Goal: Task Accomplishment & Management: Manage account settings

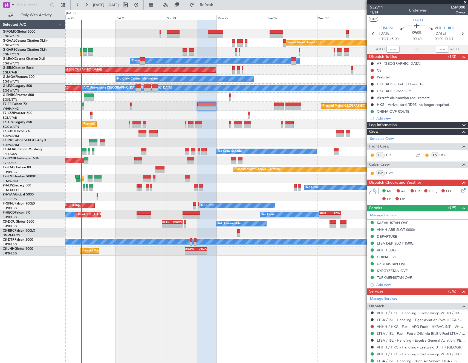
click at [115, 261] on div "Planned Maint Dusseldorf Unplanned Maint [PERSON_NAME] Owner Unplanned Maint [G…" at bounding box center [266, 191] width 403 height 343
click at [417, 38] on mat-tooltip-component "Flight Time" at bounding box center [415, 43] width 25 height 15
click at [414, 36] on mat-tooltip-component "Flight Time" at bounding box center [415, 43] width 25 height 15
click at [423, 27] on icon at bounding box center [417, 27] width 32 height 7
click at [418, 40] on mat-tooltip-component "Flight Time" at bounding box center [415, 43] width 25 height 15
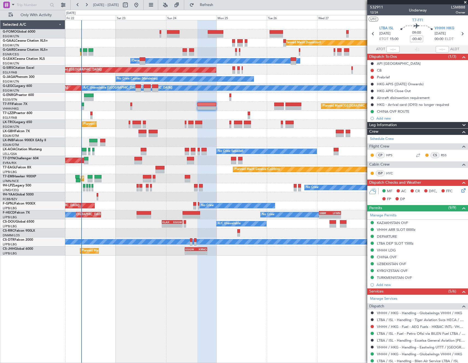
click at [417, 39] on mat-tooltip-component "Flight Time" at bounding box center [415, 43] width 25 height 15
click at [413, 37] on mat-tooltip-component "Flight Time" at bounding box center [415, 43] width 25 height 15
click at [413, 36] on mat-tooltip-component "Flight Time" at bounding box center [415, 43] width 25 height 15
click at [430, 21] on section "UTC T7-FFI" at bounding box center [417, 19] width 101 height 8
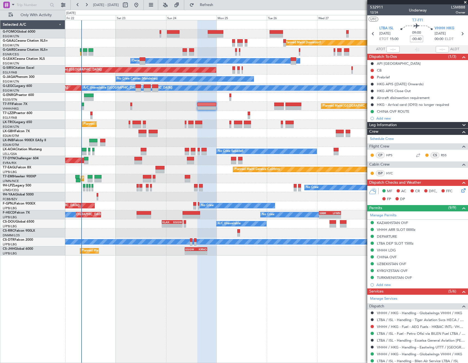
click at [415, 39] on input "-00:40" at bounding box center [416, 39] width 13 height 7
click at [434, 20] on section "UTC T7-FFI" at bounding box center [417, 19] width 101 height 8
type input "-00:30"
click at [372, 77] on button at bounding box center [372, 77] width 3 height 3
click at [369, 93] on span "In Progress" at bounding box center [375, 92] width 19 height 5
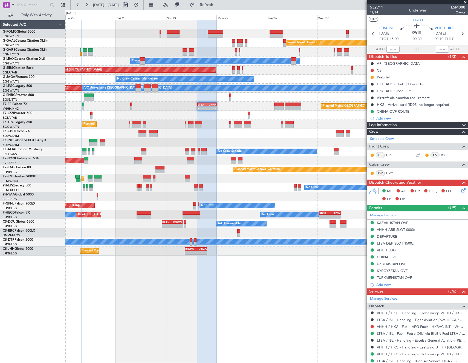
click at [376, 12] on span "12/24" at bounding box center [376, 12] width 13 height 5
click at [372, 70] on button at bounding box center [372, 70] width 3 height 3
click at [367, 93] on span "Completed" at bounding box center [375, 94] width 18 height 5
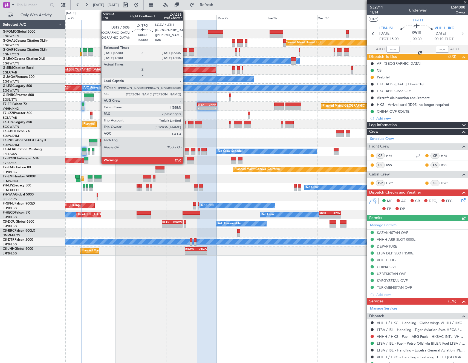
click at [186, 124] on div at bounding box center [186, 126] width 2 height 4
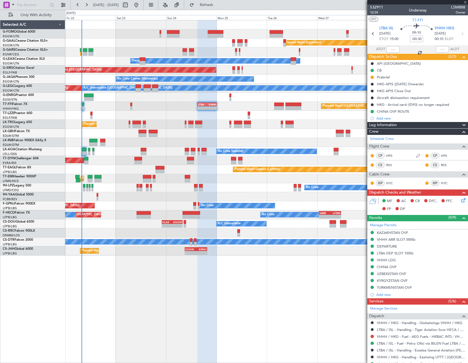
type input "7"
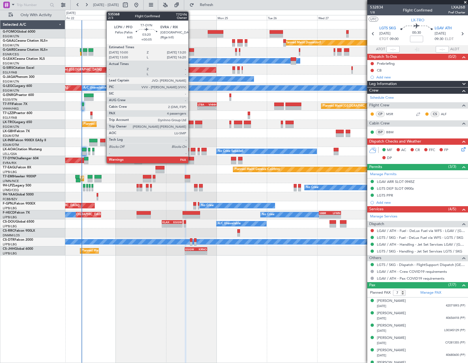
click at [191, 159] on div at bounding box center [190, 159] width 7 height 4
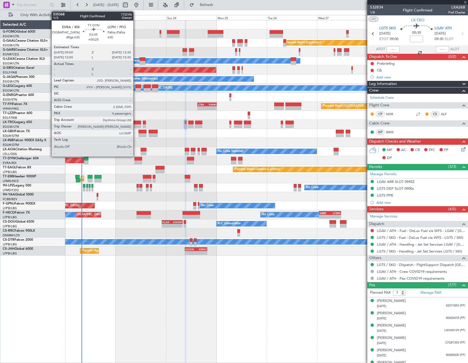
type input "+00:05"
type input "4"
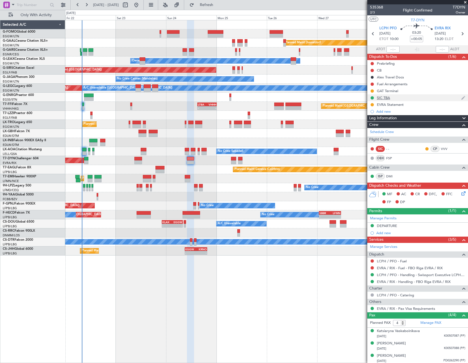
click at [384, 99] on div "SIC TBA" at bounding box center [383, 97] width 13 height 5
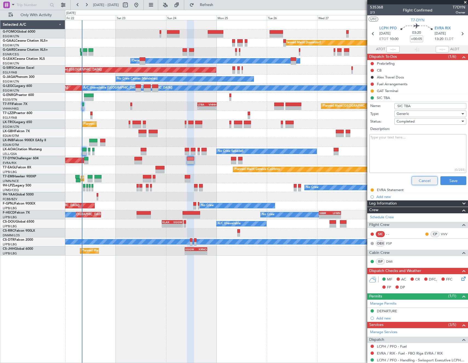
click at [418, 179] on button "Cancel" at bounding box center [425, 180] width 26 height 9
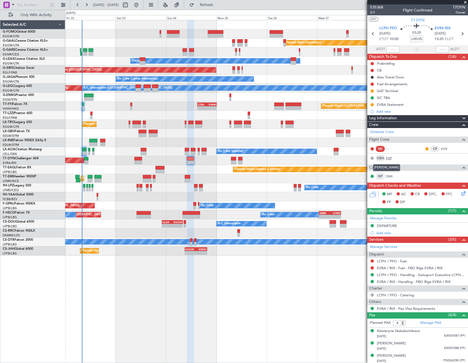
click at [390, 156] on link "FSP" at bounding box center [392, 158] width 12 height 5
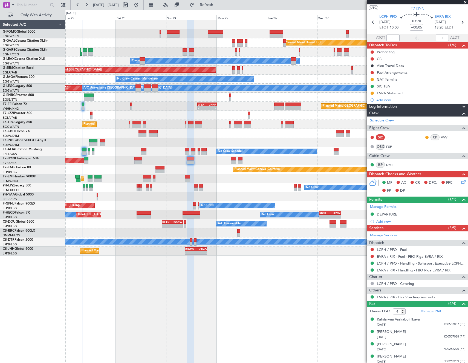
scroll to position [14, 0]
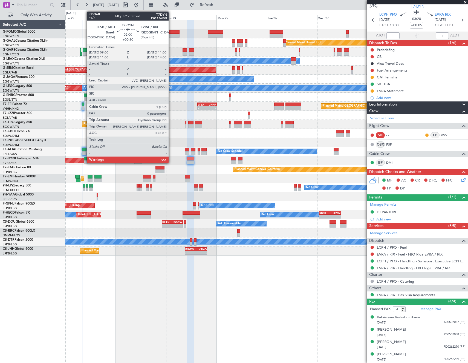
click at [84, 162] on div at bounding box center [86, 162] width 4 height 4
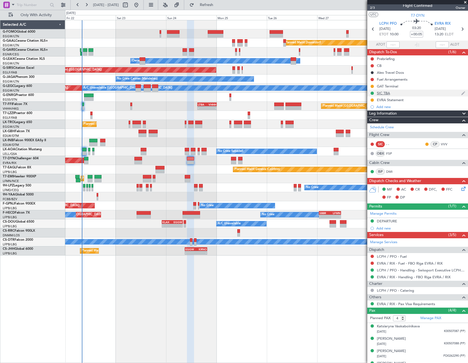
scroll to position [0, 0]
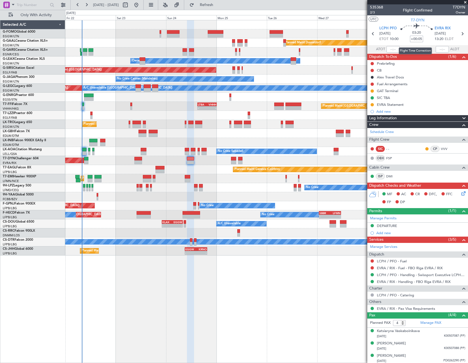
click at [415, 37] on input "+00:05" at bounding box center [416, 39] width 13 height 7
type input "+00:15"
click at [417, 39] on input "+00:15" at bounding box center [416, 39] width 13 height 7
type input "+00:20"
click at [373, 63] on button at bounding box center [372, 63] width 3 height 3
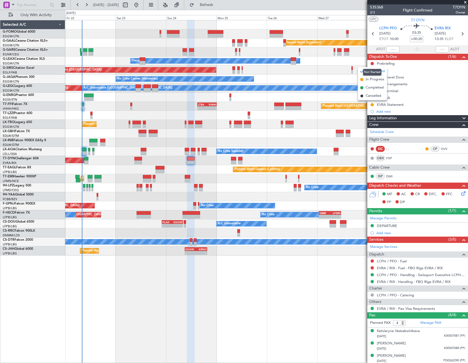
click at [373, 78] on mat-tooltip-component "Not Started" at bounding box center [372, 72] width 26 height 15
click at [366, 79] on span "In Progress" at bounding box center [375, 79] width 19 height 5
click at [373, 71] on button at bounding box center [372, 70] width 3 height 3
click at [375, 95] on span "Completed" at bounding box center [375, 94] width 18 height 5
click at [372, 12] on span "2/3" at bounding box center [376, 12] width 13 height 5
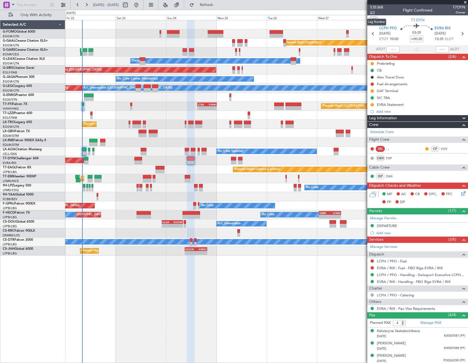
click at [373, 12] on span "2/3" at bounding box center [376, 12] width 13 height 5
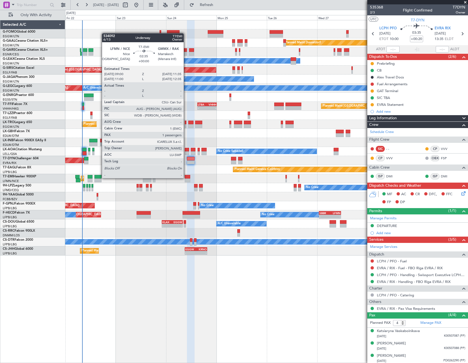
click at [186, 177] on div at bounding box center [187, 177] width 5 height 4
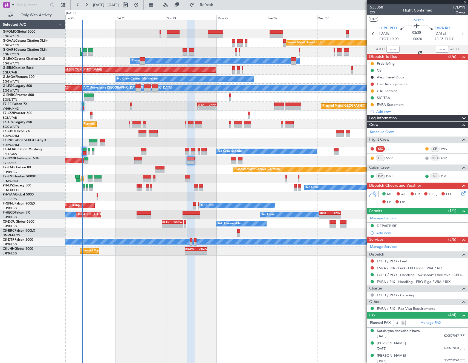
type input "1"
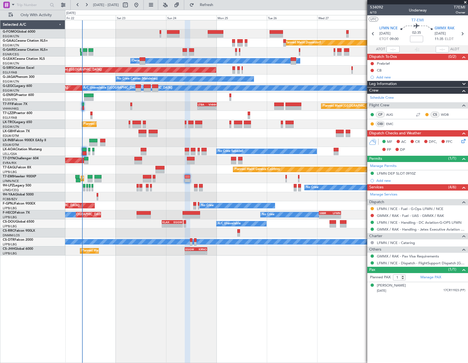
click at [456, 7] on span "T7EMI" at bounding box center [459, 7] width 11 height 6
copy span "T7EMI"
click at [373, 63] on button at bounding box center [372, 63] width 3 height 3
click at [367, 80] on span "In Progress" at bounding box center [375, 79] width 19 height 5
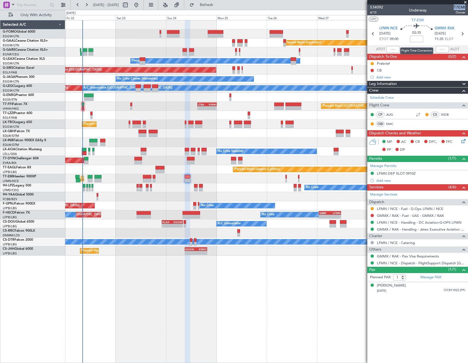
click at [417, 41] on input at bounding box center [416, 39] width 13 height 7
type input "+00:10"
click at [373, 71] on button at bounding box center [372, 70] width 3 height 3
click at [375, 96] on span "Completed" at bounding box center [375, 94] width 18 height 5
click at [375, 14] on span "6/13" at bounding box center [376, 12] width 13 height 5
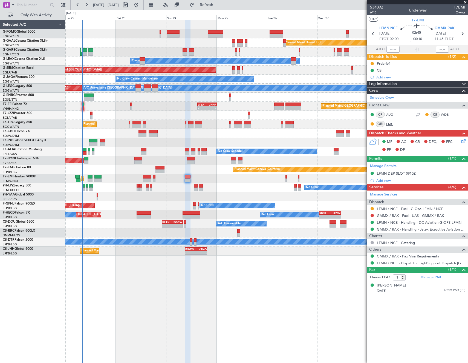
click at [389, 124] on link "EMC" at bounding box center [392, 123] width 12 height 5
click at [220, 7] on button "Refresh" at bounding box center [203, 5] width 33 height 9
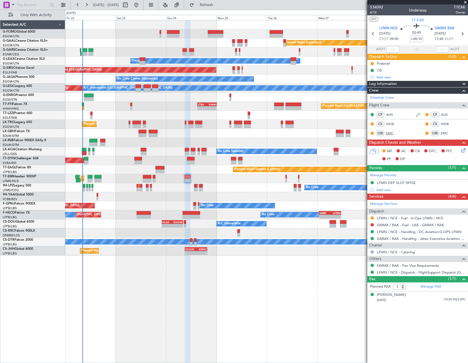
click at [394, 134] on link "EMC" at bounding box center [392, 133] width 12 height 5
click at [443, 133] on link "EMC" at bounding box center [447, 133] width 12 height 5
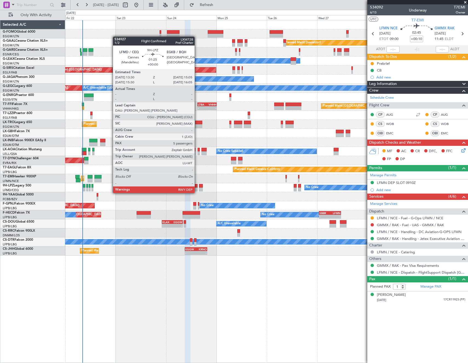
click at [197, 187] on div at bounding box center [196, 189] width 4 height 4
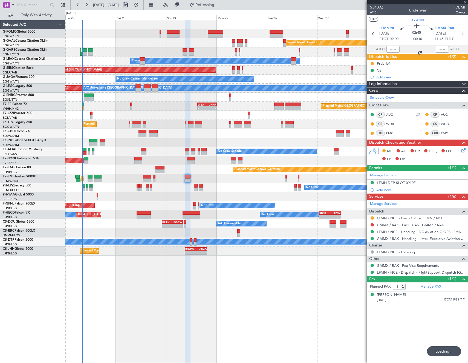
type input "5"
type input "+00:10"
type input "1"
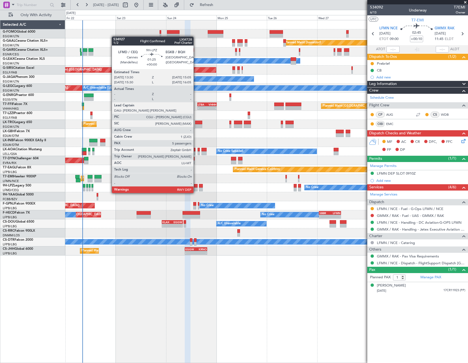
click at [196, 187] on div at bounding box center [196, 189] width 4 height 4
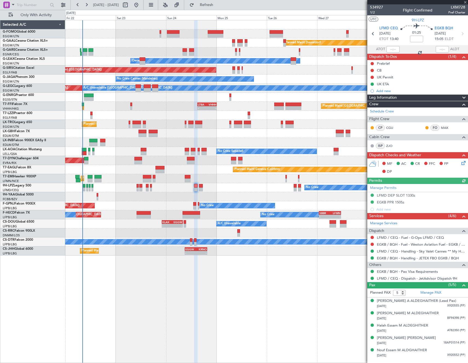
drag, startPoint x: 372, startPoint y: 76, endPoint x: 373, endPoint y: 80, distance: 3.7
click at [372, 76] on button at bounding box center [372, 77] width 3 height 3
click at [374, 111] on span "Cancelled" at bounding box center [374, 109] width 16 height 5
click at [454, 4] on span "LXM728" at bounding box center [456, 7] width 17 height 6
click at [456, 6] on span "LXM728" at bounding box center [456, 7] width 17 height 6
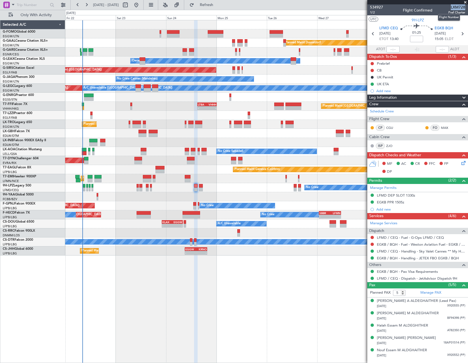
click at [456, 6] on span "LXM728" at bounding box center [456, 7] width 17 height 6
copy span "LXM728"
click at [390, 146] on link "ZJO" at bounding box center [392, 145] width 12 height 5
click at [372, 13] on span "1/2" at bounding box center [376, 12] width 13 height 5
click at [464, 31] on icon at bounding box center [462, 33] width 7 height 7
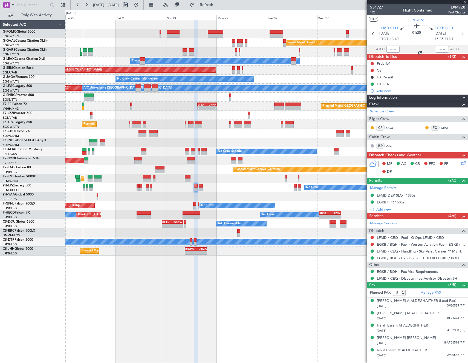
type input "0"
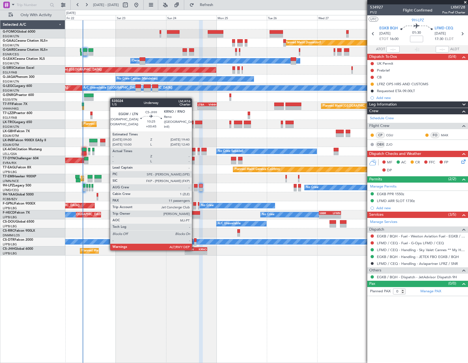
click at [194, 249] on div "EGGW" at bounding box center [190, 248] width 11 height 3
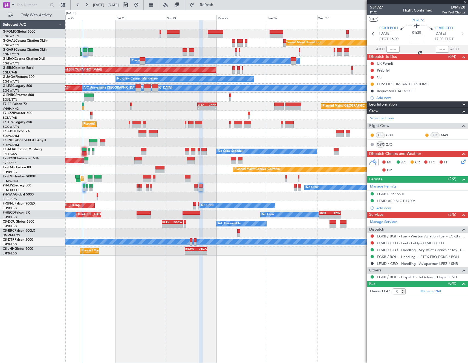
type input "+00:45"
type input "11"
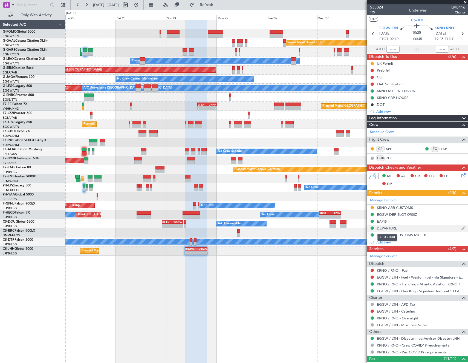
click at [393, 228] on div "DEPARTURE" at bounding box center [387, 228] width 20 height 5
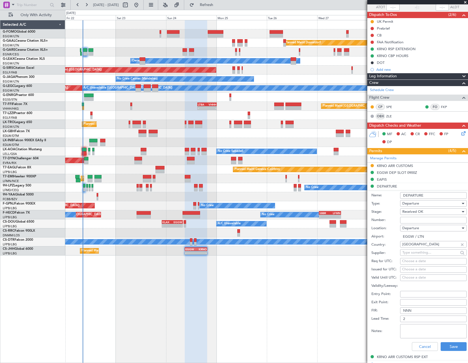
scroll to position [82, 0]
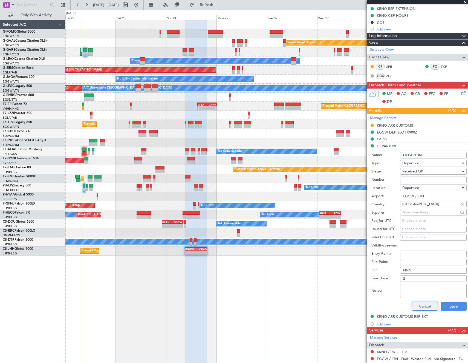
click at [420, 304] on button "Cancel" at bounding box center [425, 305] width 26 height 9
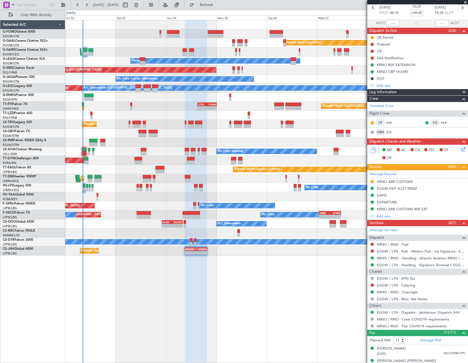
scroll to position [0, 0]
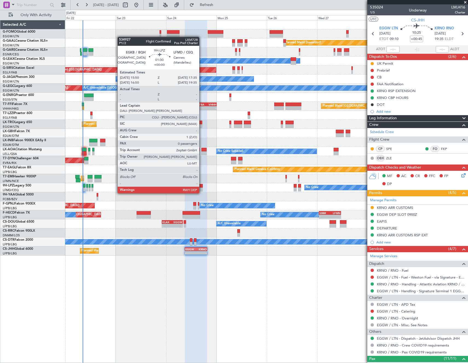
click at [202, 188] on div at bounding box center [201, 189] width 4 height 4
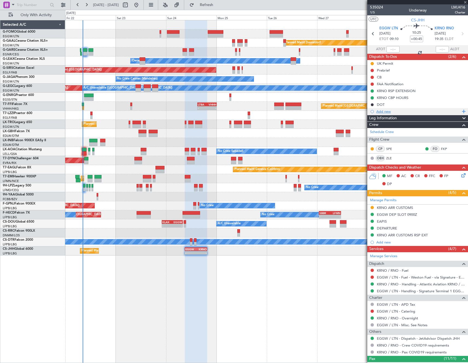
type input "0"
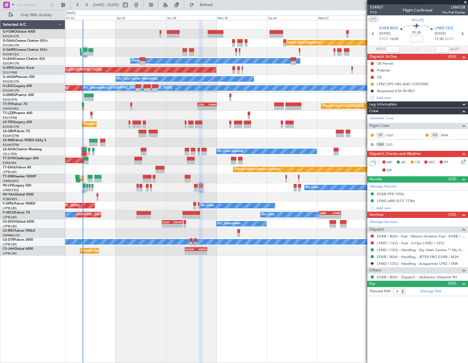
click at [373, 62] on button at bounding box center [372, 63] width 3 height 3
click at [374, 95] on span "Cancelled" at bounding box center [374, 95] width 16 height 5
drag, startPoint x: 419, startPoint y: 40, endPoint x: 428, endPoint y: 40, distance: 8.5
click at [419, 40] on input at bounding box center [416, 39] width 13 height 7
type input "-00:05"
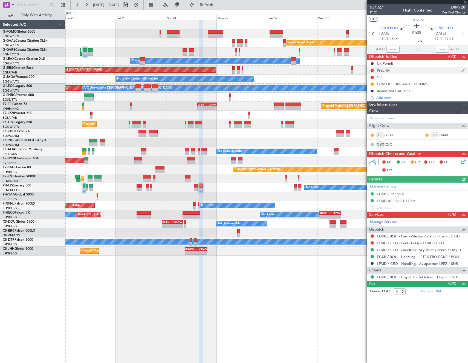
click at [372, 68] on div at bounding box center [372, 70] width 4 height 4
click at [373, 69] on button at bounding box center [372, 70] width 3 height 3
click at [372, 83] on li "In Progress" at bounding box center [372, 86] width 29 height 8
click at [372, 13] on span "P1/2" at bounding box center [376, 12] width 13 height 5
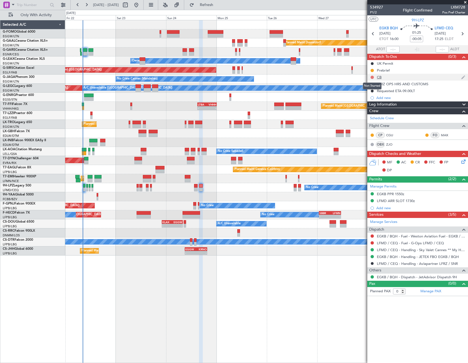
click at [372, 77] on button at bounding box center [372, 77] width 3 height 3
click at [369, 99] on span "Completed" at bounding box center [375, 101] width 18 height 5
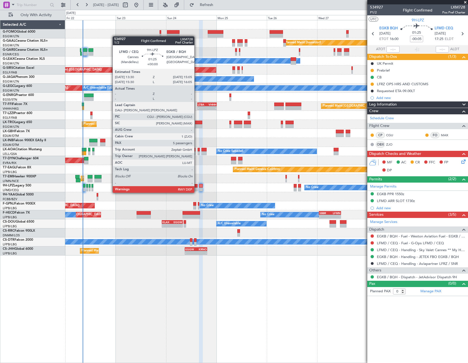
click at [197, 187] on div at bounding box center [196, 186] width 4 height 4
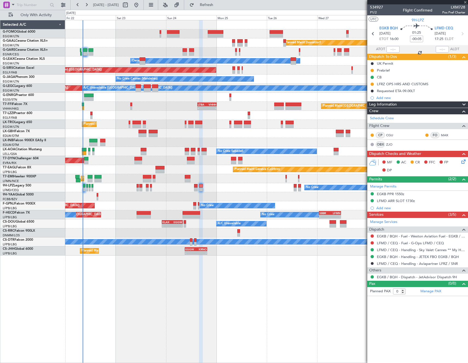
type input "5"
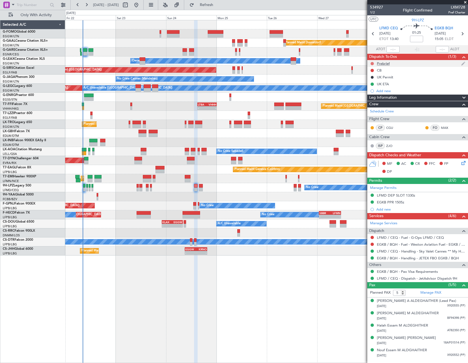
click at [373, 62] on button at bounding box center [372, 63] width 3 height 3
drag, startPoint x: 371, startPoint y: 80, endPoint x: 375, endPoint y: 71, distance: 9.8
click at [371, 79] on span "In Progress" at bounding box center [375, 79] width 19 height 5
click at [372, 70] on button at bounding box center [372, 70] width 3 height 3
click at [373, 94] on span "Completed" at bounding box center [375, 94] width 18 height 5
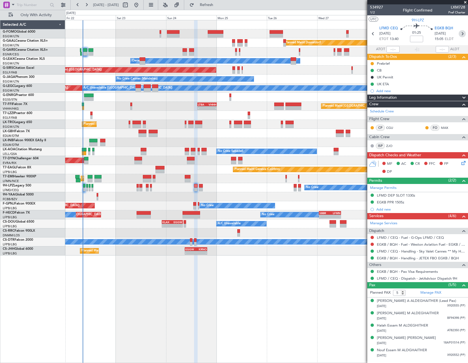
click at [464, 35] on icon at bounding box center [462, 33] width 7 height 7
type input "-00:05"
type input "0"
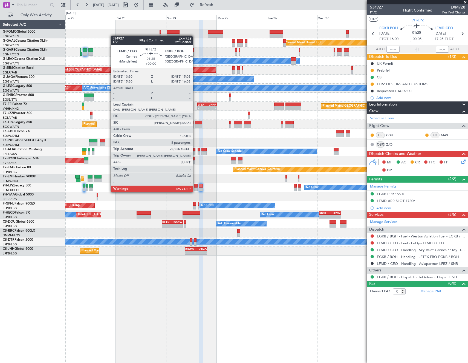
click at [195, 186] on div at bounding box center [196, 186] width 4 height 4
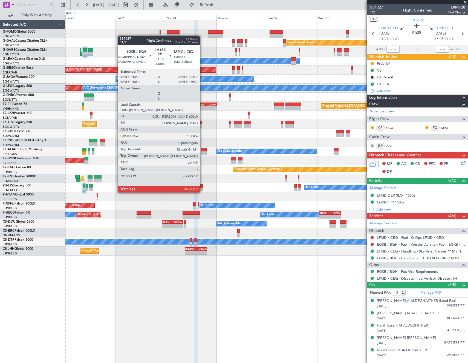
click at [202, 187] on div at bounding box center [201, 186] width 4 height 4
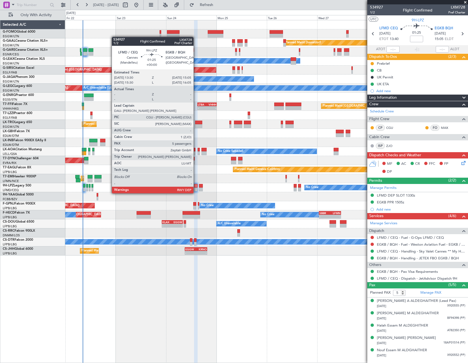
click at [196, 188] on div at bounding box center [196, 189] width 4 height 4
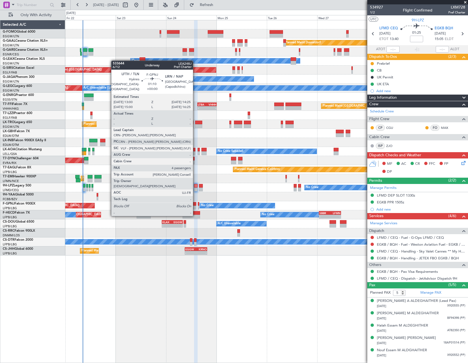
click at [195, 205] on div at bounding box center [194, 204] width 3 height 4
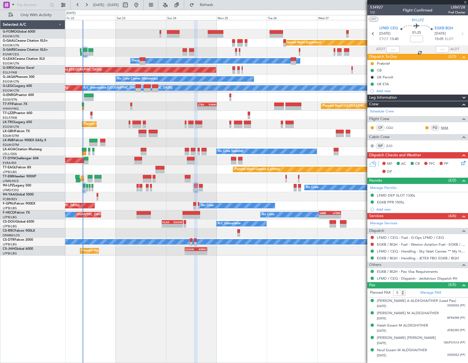
type input "4"
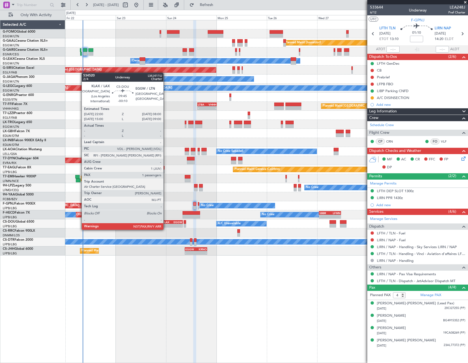
click at [166, 224] on div "-" at bounding box center [167, 225] width 10 height 3
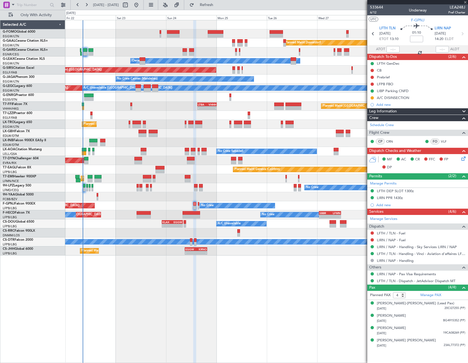
type input "-00:10"
type input "3"
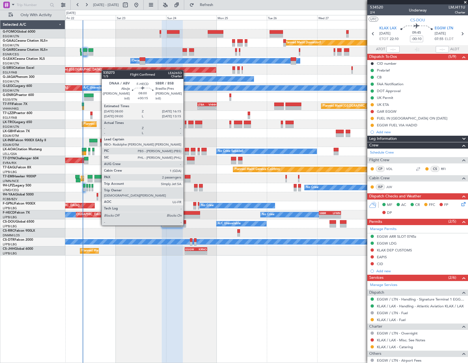
click at [186, 215] on div at bounding box center [192, 216] width 18 height 4
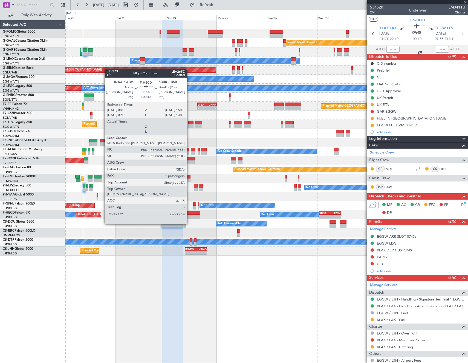
type input "+00:15"
type input "2"
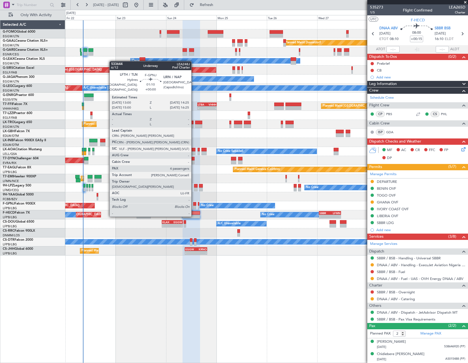
click at [194, 205] on div at bounding box center [194, 207] width 3 height 4
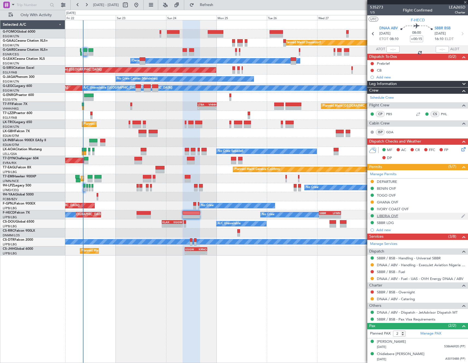
type input "4"
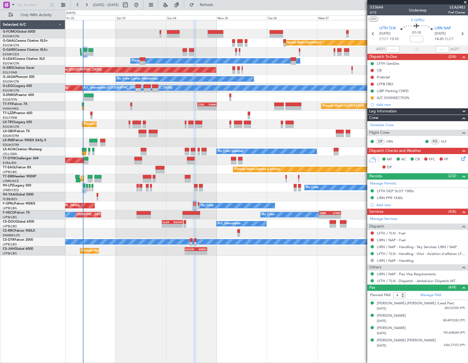
click at [464, 7] on span "LEA248J" at bounding box center [456, 7] width 17 height 6
copy span "LEA248J"
click at [412, 41] on input at bounding box center [416, 39] width 13 height 7
type input "-00:05"
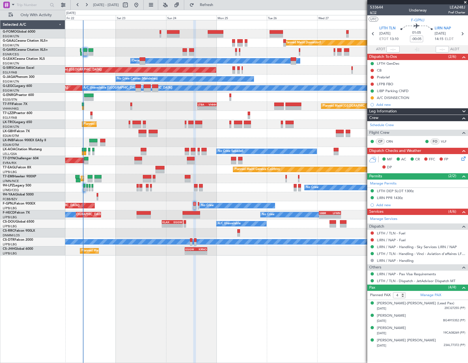
click at [376, 12] on span "6/12" at bounding box center [376, 12] width 13 height 5
click at [373, 77] on button at bounding box center [372, 77] width 3 height 3
click at [369, 93] on span "In Progress" at bounding box center [375, 92] width 19 height 5
click at [372, 11] on span "6/12" at bounding box center [376, 12] width 13 height 5
click at [372, 70] on button at bounding box center [372, 70] width 3 height 3
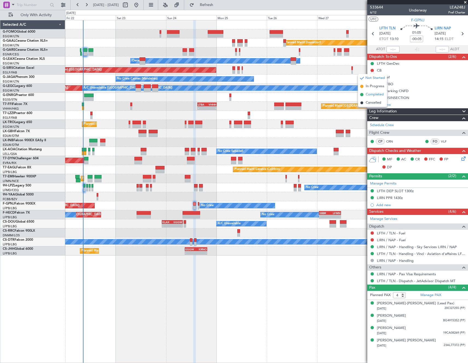
click at [375, 95] on span "Completed" at bounding box center [375, 94] width 18 height 5
click at [464, 34] on icon at bounding box center [462, 33] width 7 height 7
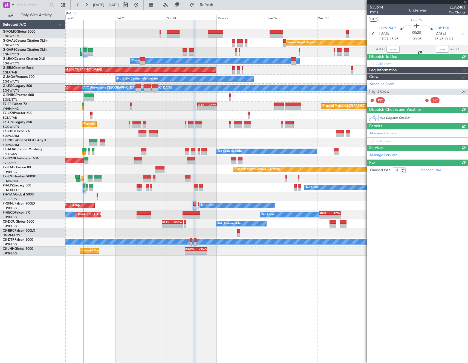
type input "0"
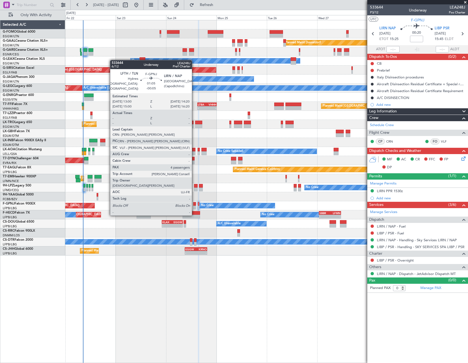
click at [194, 204] on div at bounding box center [194, 204] width 3 height 4
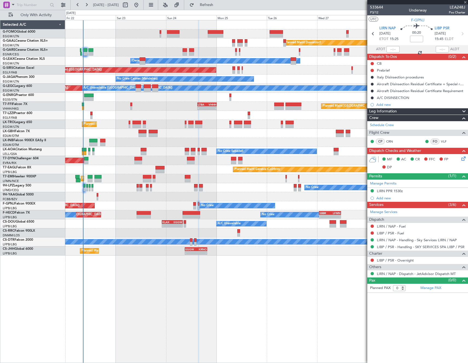
type input "-00:05"
type input "4"
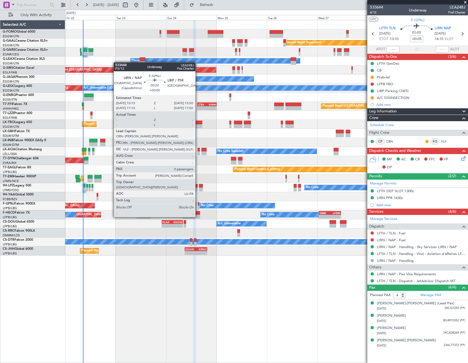
click at [198, 206] on div at bounding box center [198, 207] width 1 height 4
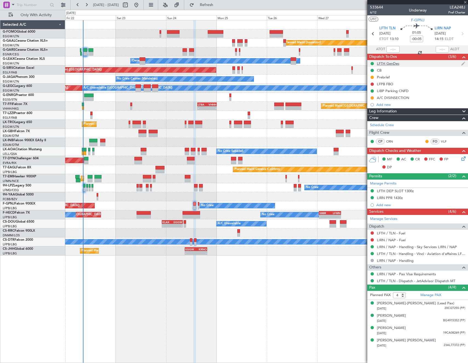
type input "0"
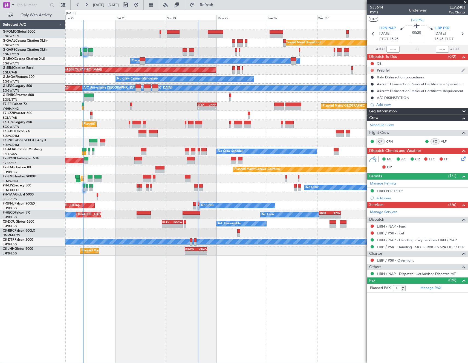
click at [372, 70] on button at bounding box center [372, 70] width 3 height 3
click at [370, 85] on span "In Progress" at bounding box center [375, 86] width 19 height 5
click at [373, 64] on button at bounding box center [372, 63] width 3 height 3
click at [373, 87] on span "Completed" at bounding box center [375, 87] width 18 height 5
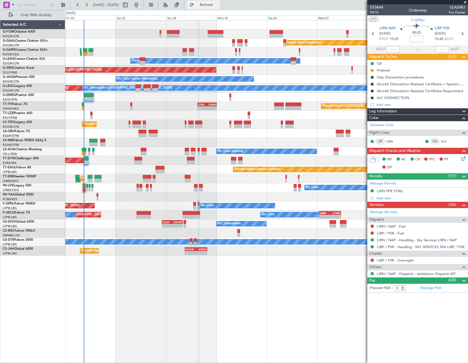
click at [218, 6] on span "Refresh" at bounding box center [206, 5] width 23 height 4
click at [372, 259] on button at bounding box center [372, 259] width 3 height 3
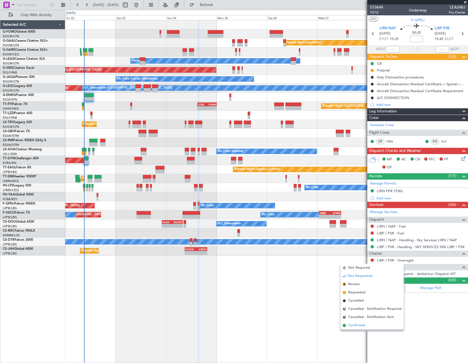
click at [352, 324] on span "Confirmed" at bounding box center [356, 324] width 17 height 5
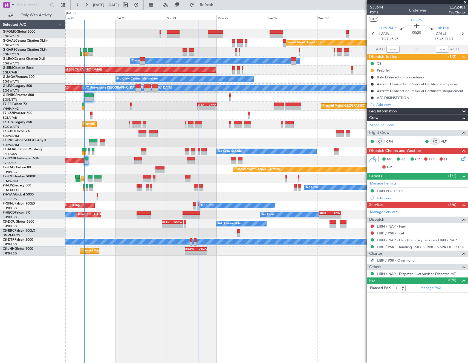
click at [414, 39] on input at bounding box center [416, 39] width 13 height 7
click at [421, 310] on article "533644 P3/12 Underway LEA248J Pos Charter UTC F-GPNJ LIRN NAP 24/08/2025 ETOT 1…" at bounding box center [417, 183] width 101 height 358
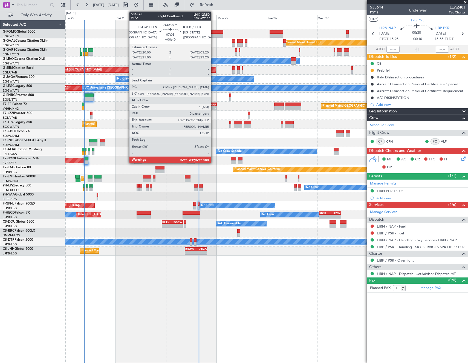
click at [214, 34] on div at bounding box center [216, 36] width 16 height 4
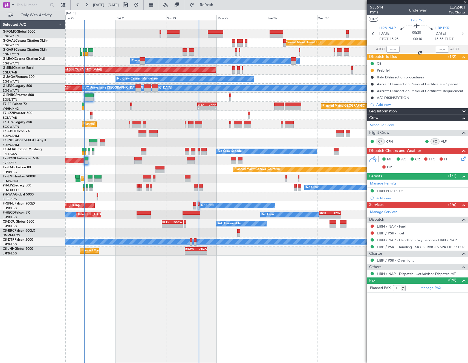
type input "+00:40"
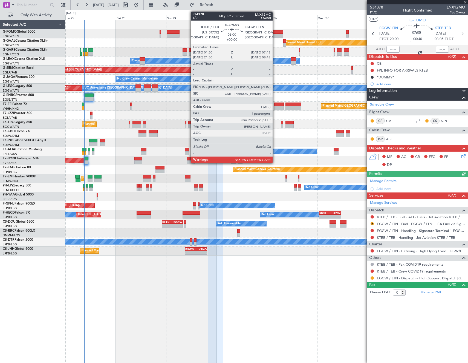
click at [275, 33] on div at bounding box center [276, 32] width 13 height 4
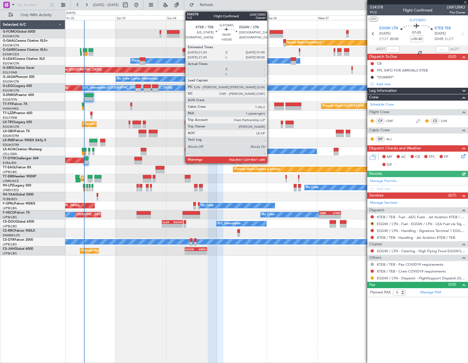
type input "1"
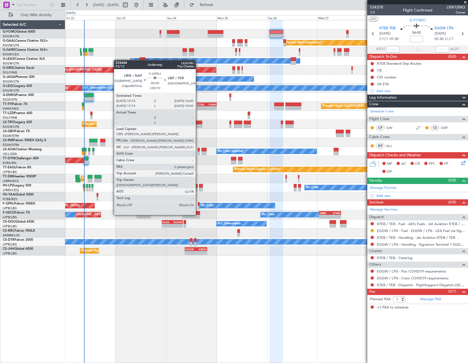
click at [198, 204] on div at bounding box center [199, 204] width 2 height 4
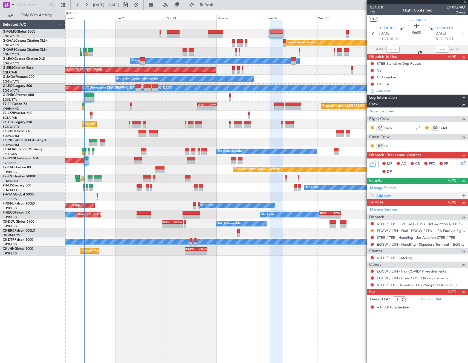
type input "+00:10"
type input "0"
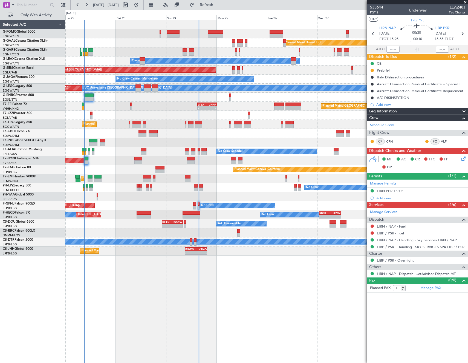
click at [375, 12] on span "P3/12" at bounding box center [376, 12] width 13 height 5
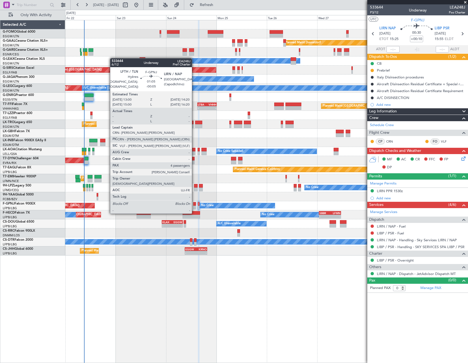
click at [194, 202] on div at bounding box center [194, 204] width 3 height 4
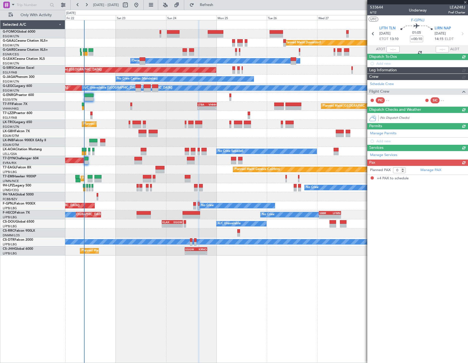
type input "-00:05"
type input "4"
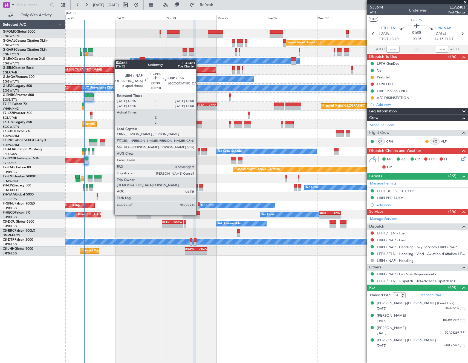
click at [199, 204] on div at bounding box center [199, 204] width 2 height 4
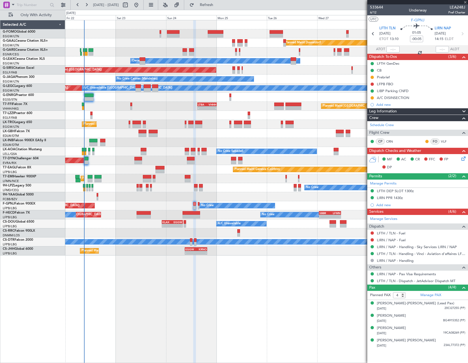
type input "+00:10"
type input "0"
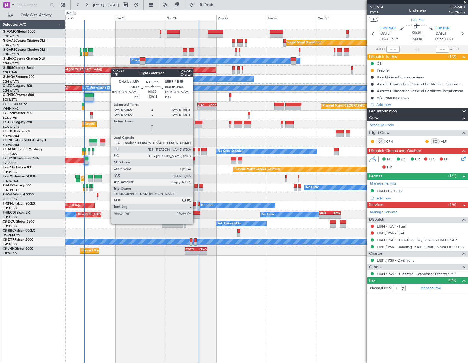
click at [195, 213] on div at bounding box center [192, 213] width 18 height 4
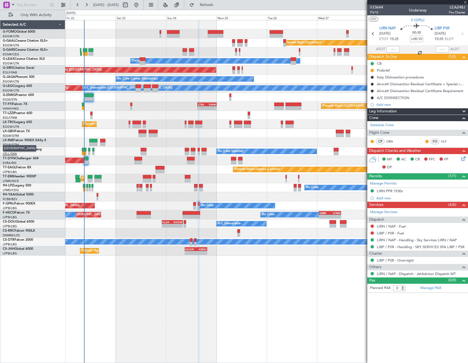
type input "+00:15"
type input "2"
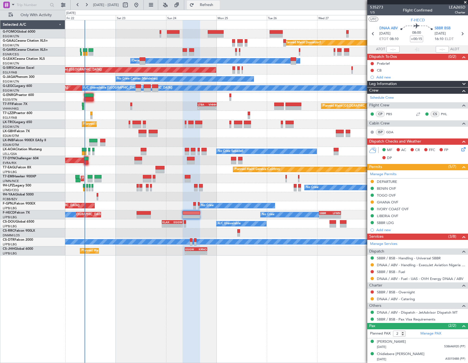
click at [218, 7] on span "Refresh" at bounding box center [206, 5] width 23 height 4
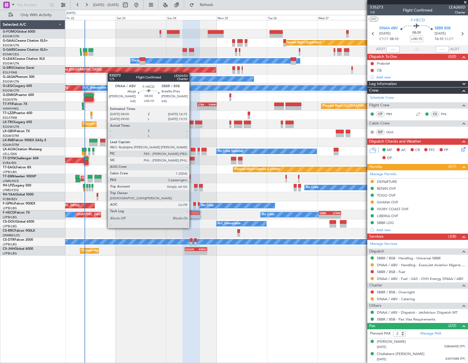
click at [192, 217] on div at bounding box center [192, 216] width 18 height 4
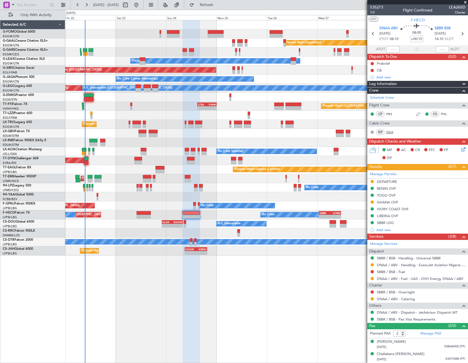
click at [392, 131] on link "GDA" at bounding box center [392, 132] width 12 height 5
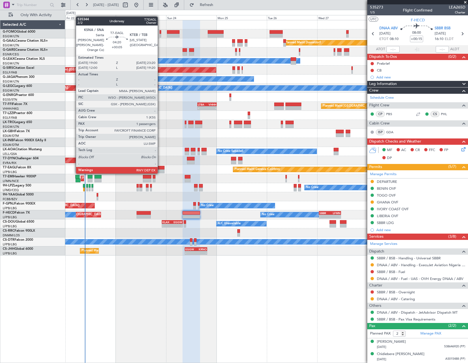
click at [160, 168] on div at bounding box center [160, 168] width 9 height 4
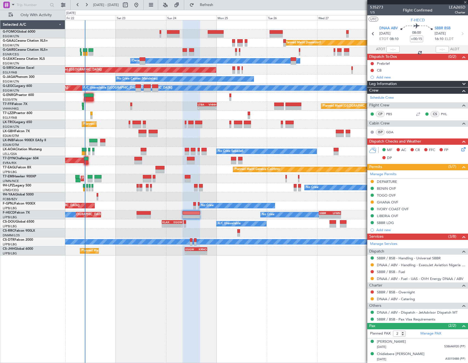
type input "+00:05"
type input "1"
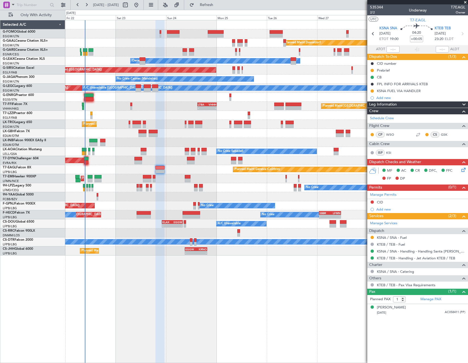
click at [269, 301] on div "Planned Maint Dusseldorf Unplanned Maint Chester Owner Unplanned Maint Oxford (…" at bounding box center [266, 191] width 403 height 343
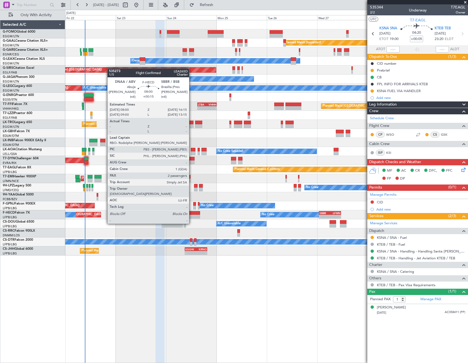
click at [191, 213] on div at bounding box center [192, 213] width 18 height 4
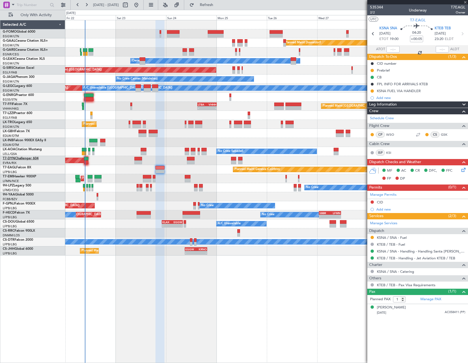
type input "+00:15"
type input "2"
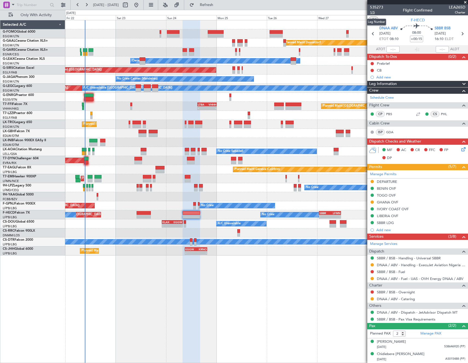
click at [371, 13] on span "1/5" at bounding box center [376, 12] width 13 height 5
click at [454, 7] on span "LEA265D" at bounding box center [457, 7] width 16 height 6
copy span "LEA265D"
click at [407, 345] on div "20/04/1956 538646920 (PP)" at bounding box center [421, 346] width 88 height 5
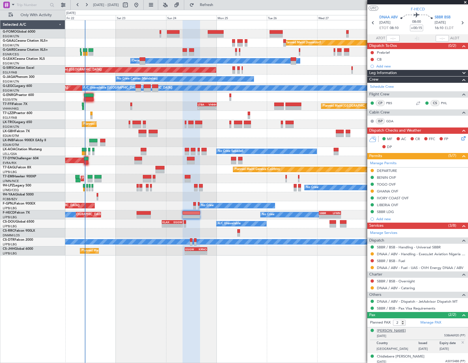
scroll to position [13, 0]
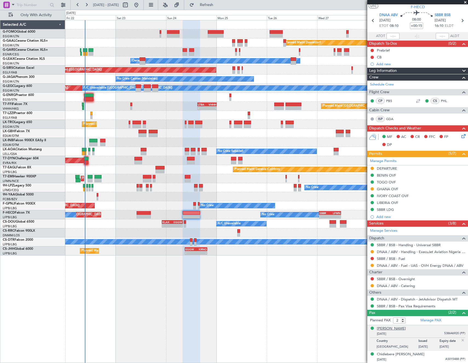
click at [399, 327] on div "[PERSON_NAME]" at bounding box center [391, 328] width 29 height 5
click at [402, 327] on div "[PERSON_NAME]" at bounding box center [391, 328] width 29 height 5
click at [397, 351] on div "Chidiebere [PERSON_NAME]" at bounding box center [401, 353] width 48 height 5
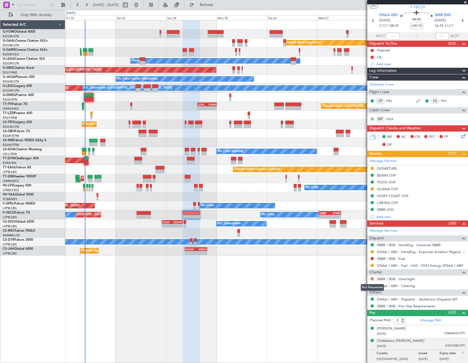
click at [372, 277] on button at bounding box center [372, 278] width 3 height 3
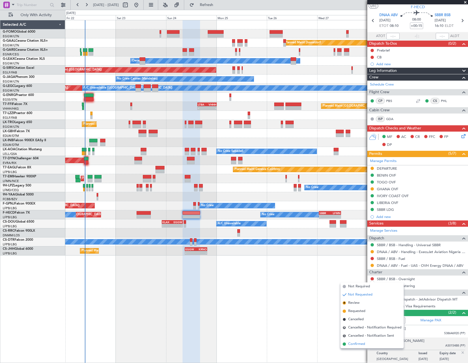
click at [352, 345] on span "Confirmed" at bounding box center [356, 343] width 17 height 5
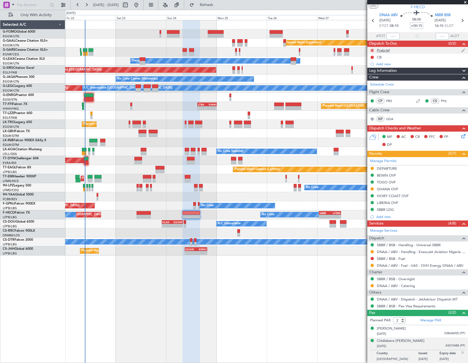
click at [372, 50] on button at bounding box center [372, 50] width 3 height 3
click at [374, 68] on span "In Progress" at bounding box center [375, 66] width 19 height 5
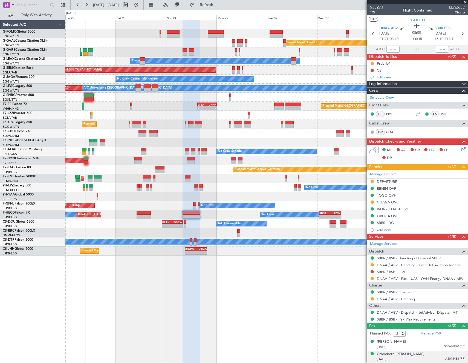
click at [415, 40] on input "+00:15" at bounding box center [416, 39] width 13 height 7
type input "+00:00"
click at [371, 12] on span "1/5" at bounding box center [376, 12] width 13 height 5
click at [372, 71] on button at bounding box center [372, 70] width 3 height 3
drag, startPoint x: 377, startPoint y: 93, endPoint x: 288, endPoint y: 44, distance: 101.6
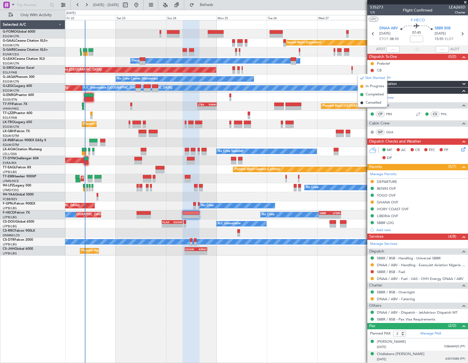
click at [377, 93] on span "Completed" at bounding box center [375, 94] width 18 height 5
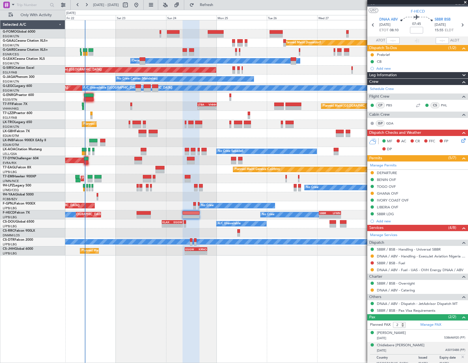
scroll to position [13, 0]
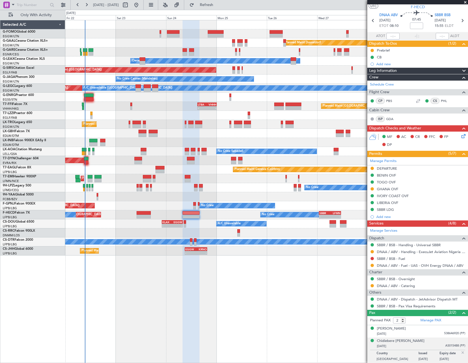
click at [461, 351] on img at bounding box center [463, 352] width 5 height 5
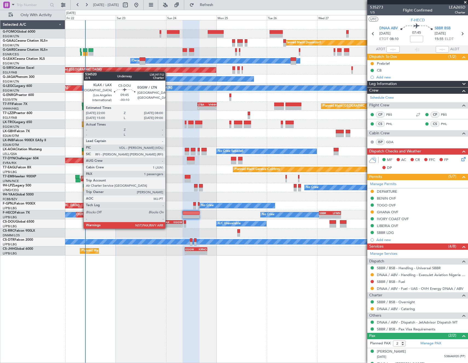
click at [168, 223] on div "KLAX" at bounding box center [167, 221] width 10 height 3
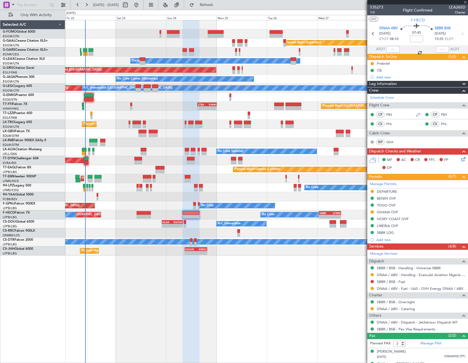
type input "-00:10"
type input "3"
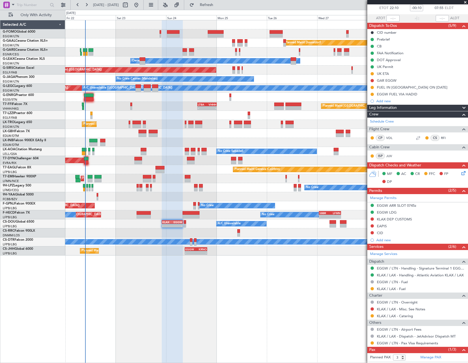
scroll to position [49, 0]
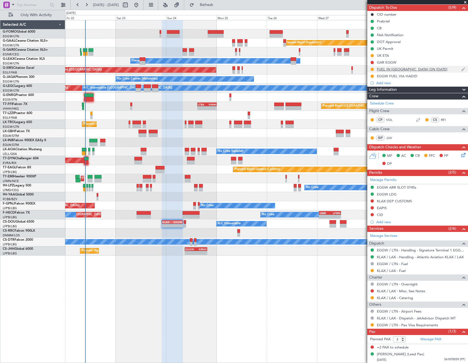
click at [401, 68] on div "FUEL IN [GEOGRAPHIC_DATA] ON [DATE]" at bounding box center [412, 69] width 71 height 5
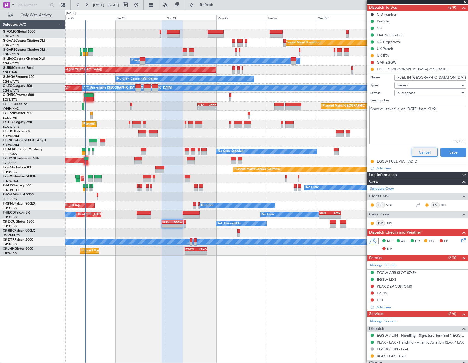
click at [416, 151] on button "Cancel" at bounding box center [425, 152] width 26 height 9
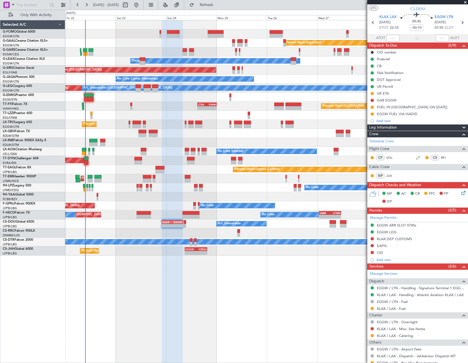
scroll to position [0, 0]
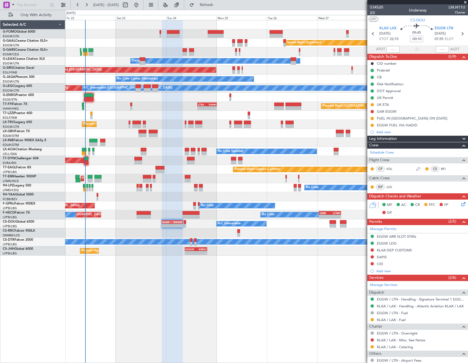
click at [376, 12] on span "2/4" at bounding box center [376, 12] width 13 height 5
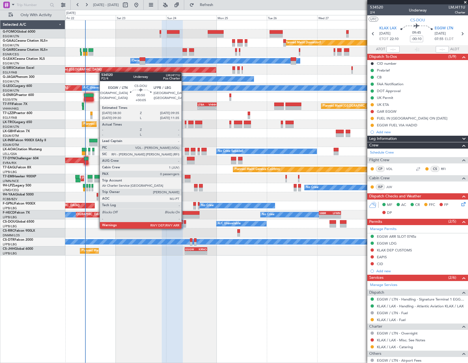
click at [184, 223] on div at bounding box center [185, 222] width 2 height 4
click at [184, 224] on div at bounding box center [185, 225] width 2 height 4
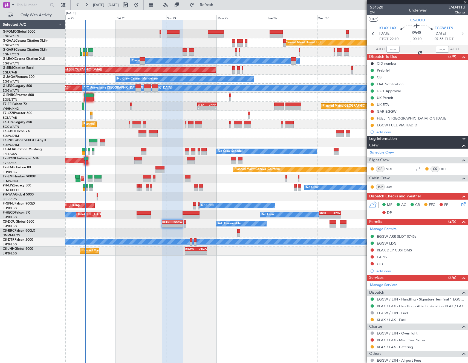
type input "+00:05"
type input "0"
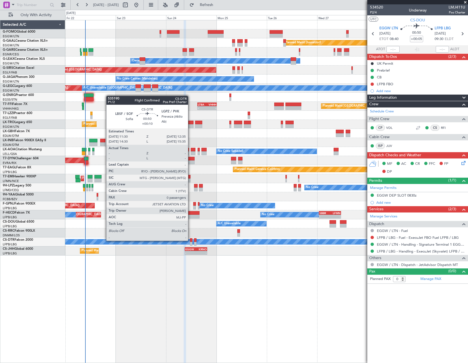
click at [191, 240] on div at bounding box center [191, 240] width 2 height 4
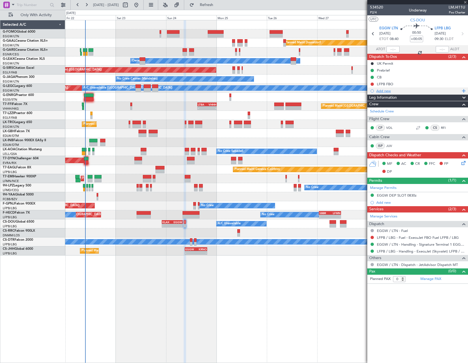
type input "+00:10"
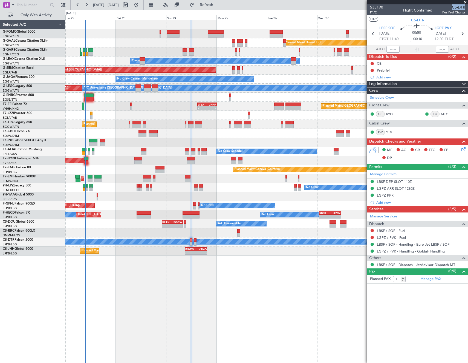
drag, startPoint x: 460, startPoint y: 6, endPoint x: 465, endPoint y: 6, distance: 5.0
click at [465, 6] on span "CS-DTR" at bounding box center [453, 7] width 23 height 6
copy span "CS-DTR"
click at [248, 262] on div "Planned Maint Dusseldorf Unplanned Maint Chester Owner Unplanned Maint Oxford (…" at bounding box center [266, 191] width 403 height 343
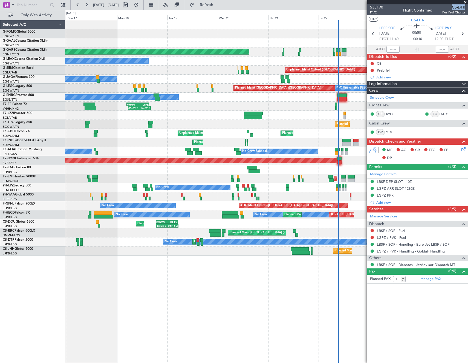
click at [278, 254] on div "Planned Maint Windsor Locks (Bradley Intl) Planned Maint Dusseldorf Unplanned M…" at bounding box center [266, 191] width 403 height 343
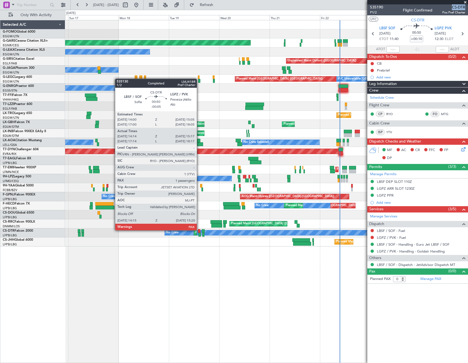
click at [199, 229] on div at bounding box center [199, 231] width 2 height 4
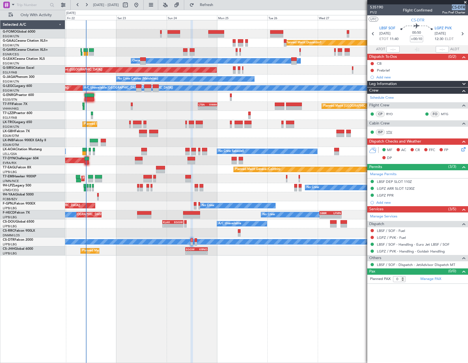
click at [388, 130] on link "YTV" at bounding box center [392, 132] width 12 height 5
click at [372, 70] on div "Not Started" at bounding box center [372, 72] width 19 height 7
click at [372, 71] on button at bounding box center [372, 70] width 3 height 3
click at [369, 87] on span "In Progress" at bounding box center [375, 86] width 19 height 5
click at [373, 64] on button at bounding box center [372, 63] width 3 height 3
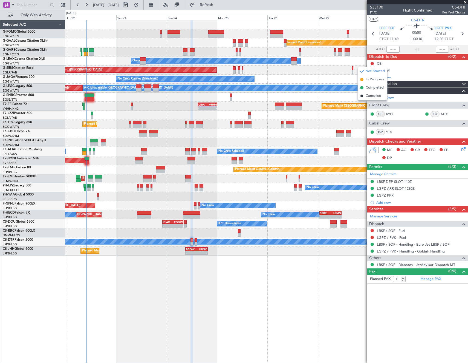
click at [402, 338] on article "535190 P1/2 Flight Confirmed CS-DTR Pos Pref Charter UTC CS-DTR LBSF SOF 24/08/…" at bounding box center [417, 183] width 101 height 358
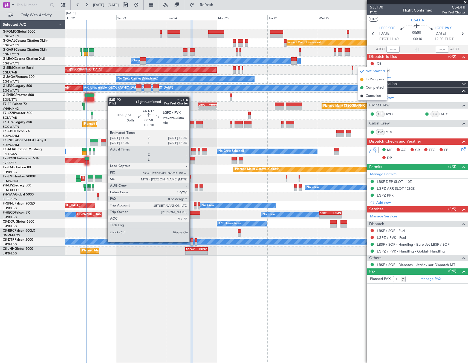
click at [192, 241] on div at bounding box center [192, 240] width 2 height 4
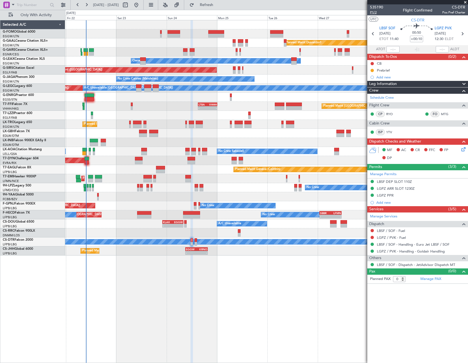
click at [373, 13] on span "P1/2" at bounding box center [376, 12] width 13 height 5
click at [462, 31] on icon at bounding box center [462, 33] width 7 height 7
type input "4"
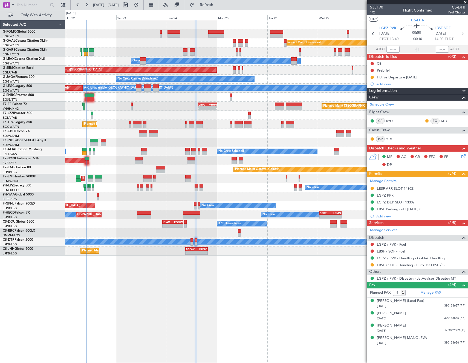
drag, startPoint x: 372, startPoint y: 70, endPoint x: 370, endPoint y: 74, distance: 4.0
click at [372, 70] on button at bounding box center [372, 70] width 3 height 3
click at [366, 88] on span "In Progress" at bounding box center [375, 86] width 19 height 5
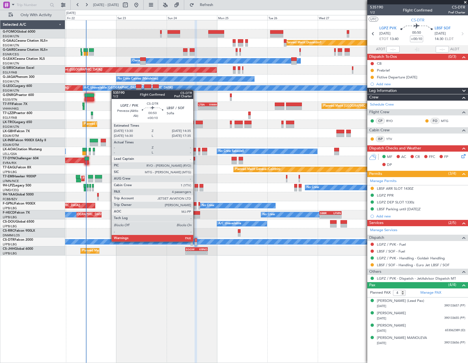
click at [196, 241] on div at bounding box center [196, 240] width 2 height 4
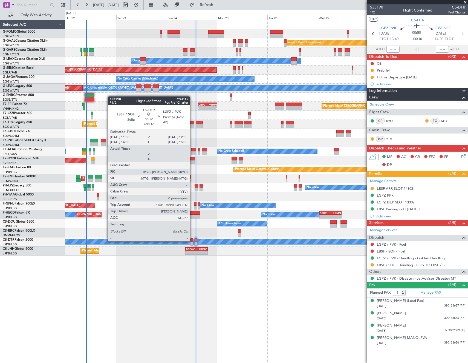
click at [191, 240] on div at bounding box center [192, 240] width 2 height 4
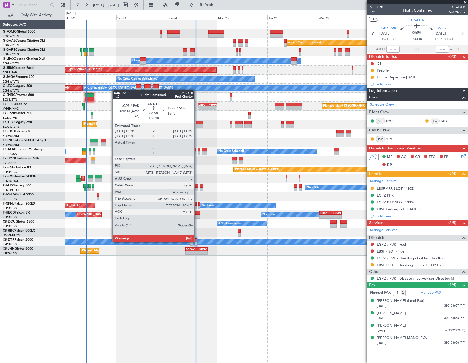
click at [197, 241] on div at bounding box center [196, 243] width 2 height 4
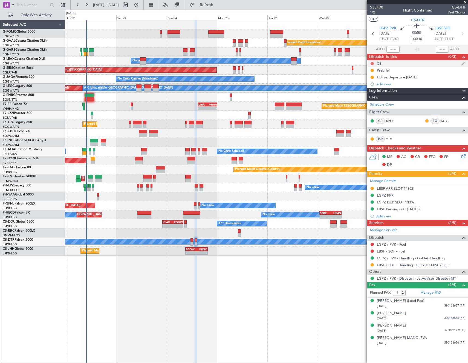
click at [372, 63] on button at bounding box center [372, 63] width 3 height 3
click at [372, 86] on span "Completed" at bounding box center [375, 87] width 18 height 5
click at [373, 32] on icon at bounding box center [373, 33] width 7 height 7
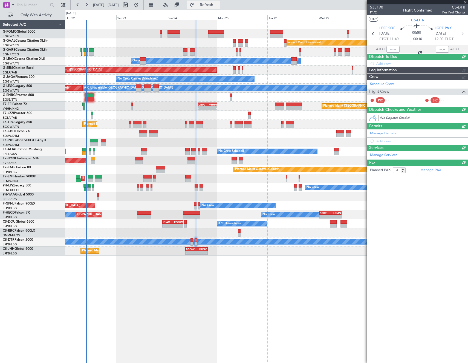
type input "0"
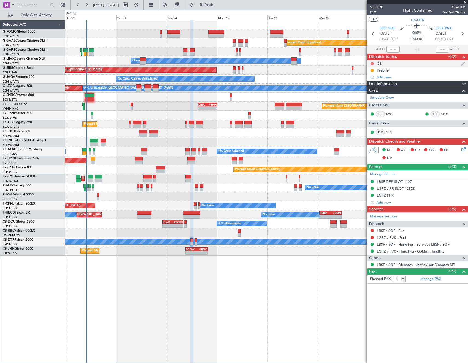
click at [373, 63] on button at bounding box center [372, 63] width 3 height 3
click at [376, 88] on span "Completed" at bounding box center [375, 87] width 18 height 5
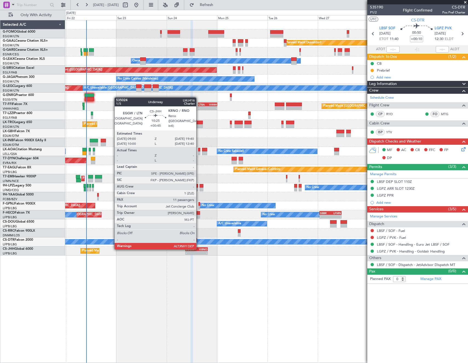
click at [199, 249] on div "KRNO" at bounding box center [202, 248] width 11 height 3
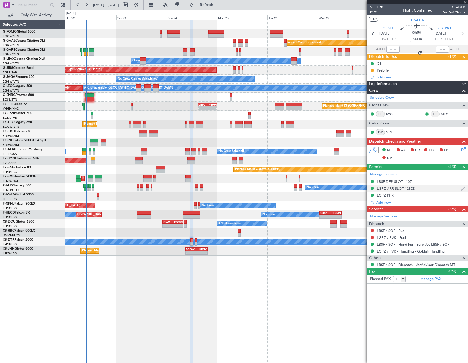
type input "+00:45"
type input "11"
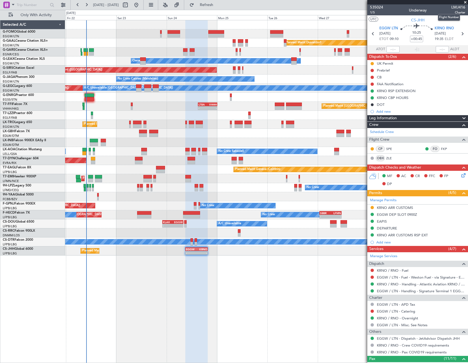
click at [453, 7] on span "LMJ416" at bounding box center [458, 7] width 14 height 6
copy span "LMJ416"
click at [372, 13] on span "1/5" at bounding box center [376, 12] width 13 height 5
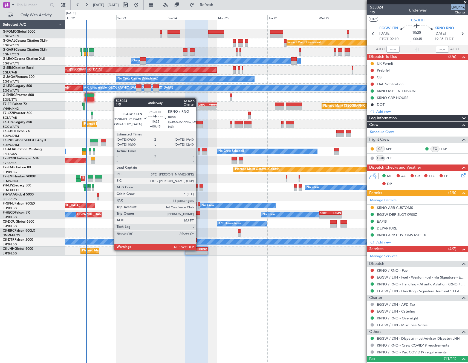
click at [198, 249] on div "KRNO" at bounding box center [202, 248] width 11 height 3
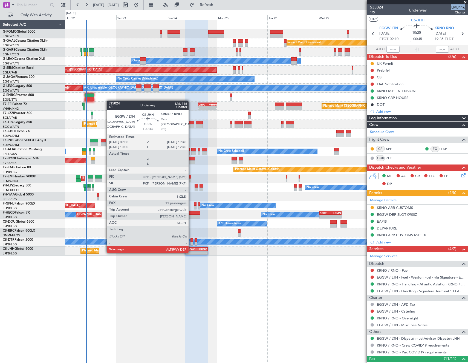
click at [191, 252] on div "-" at bounding box center [191, 252] width 11 height 3
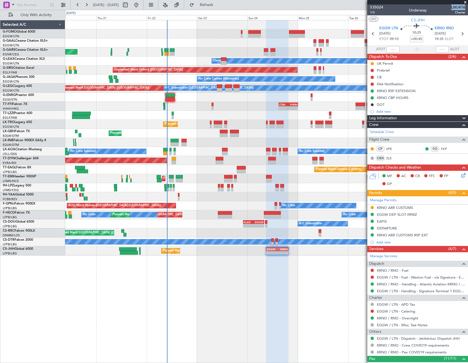
click at [274, 239] on div "Planned Maint Dusseldorf Unplanned Maint Chester Owner Owner Unplanned Maint Ox…" at bounding box center [266, 137] width 403 height 235
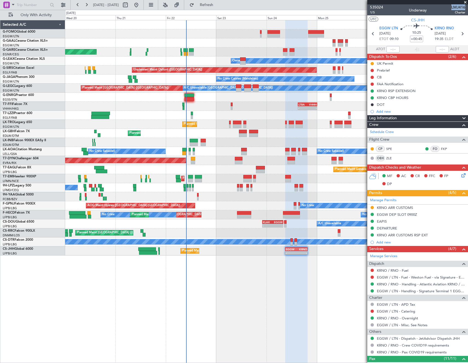
click at [130, 228] on div "Planned Maint Dusseldorf Unplanned Maint Chester Owner Owner Unplanned Maint Ox…" at bounding box center [266, 137] width 403 height 235
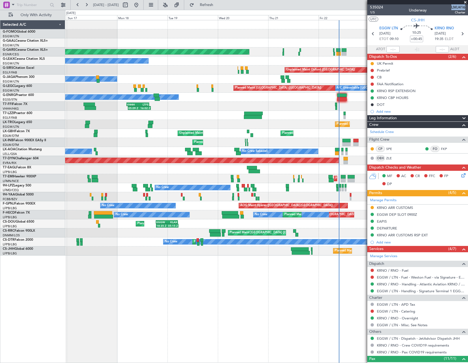
click at [290, 228] on div "Planned Maint [GEOGRAPHIC_DATA] ([GEOGRAPHIC_DATA])" at bounding box center [266, 232] width 403 height 9
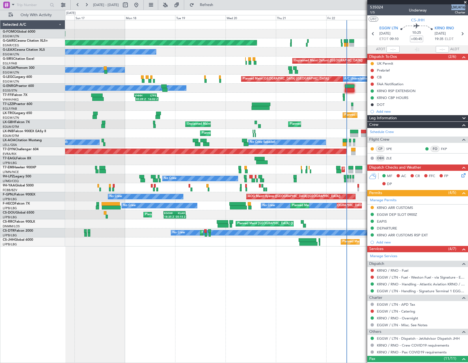
click at [179, 224] on div "Planned Maint [GEOGRAPHIC_DATA] ([GEOGRAPHIC_DATA])" at bounding box center [266, 223] width 403 height 9
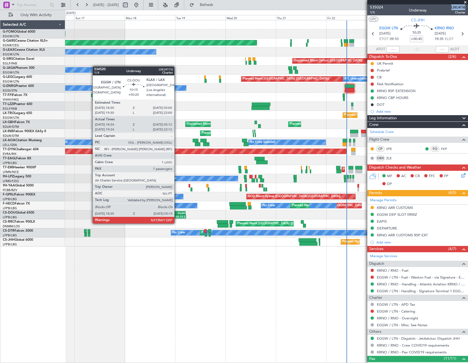
click at [177, 218] on div "05:15 Z" at bounding box center [180, 216] width 11 height 3
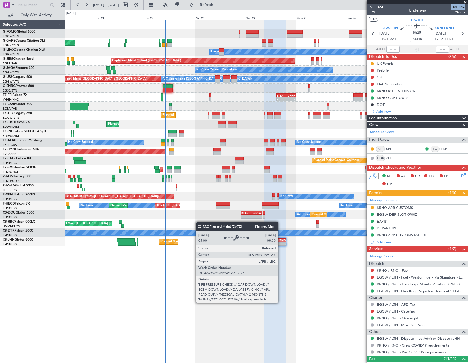
click at [86, 225] on div "Planned Maint [GEOGRAPHIC_DATA] ([GEOGRAPHIC_DATA])" at bounding box center [99, 223] width 86 height 8
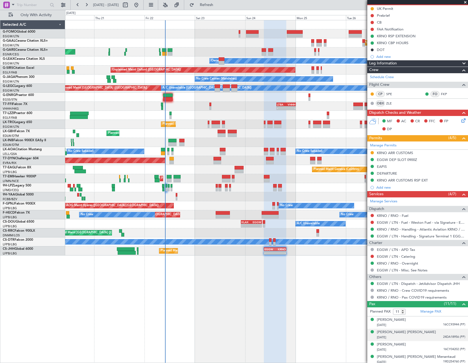
scroll to position [143, 0]
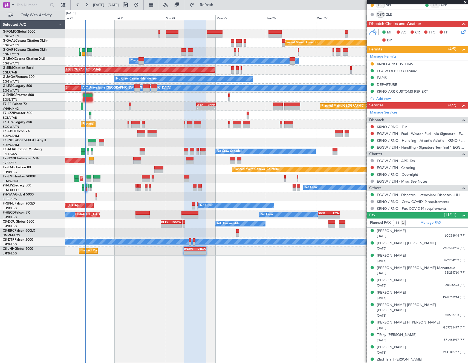
click at [202, 280] on div at bounding box center [195, 191] width 22 height 343
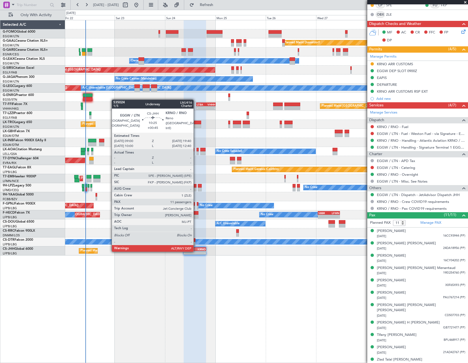
click at [196, 251] on div "-" at bounding box center [200, 252] width 11 height 3
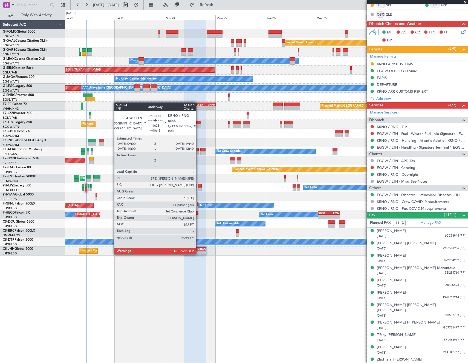
click at [198, 254] on div "-" at bounding box center [200, 252] width 11 height 3
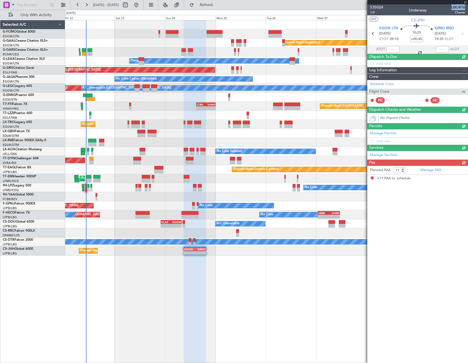
scroll to position [0, 0]
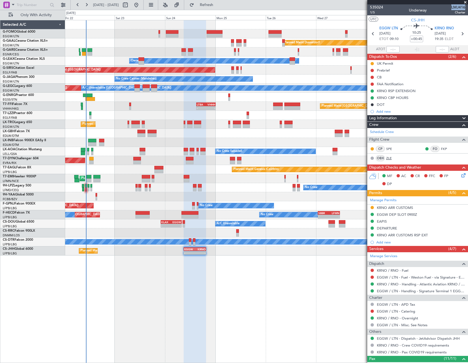
click at [389, 159] on link "ZLE" at bounding box center [392, 158] width 12 height 5
click at [373, 69] on button at bounding box center [372, 70] width 3 height 3
click at [369, 85] on span "In Progress" at bounding box center [375, 86] width 19 height 5
click at [372, 12] on mat-tooltip-component "Trip Number" at bounding box center [376, 17] width 27 height 15
click at [373, 76] on button at bounding box center [372, 77] width 3 height 3
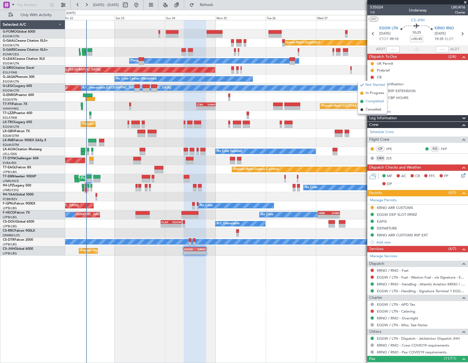
click at [369, 99] on span "Completed" at bounding box center [375, 101] width 18 height 5
click at [374, 13] on span "1/5" at bounding box center [376, 12] width 13 height 5
click at [420, 39] on input "+00:45" at bounding box center [416, 39] width 13 height 7
click at [396, 22] on section "UTC CS-JHH" at bounding box center [417, 19] width 101 height 8
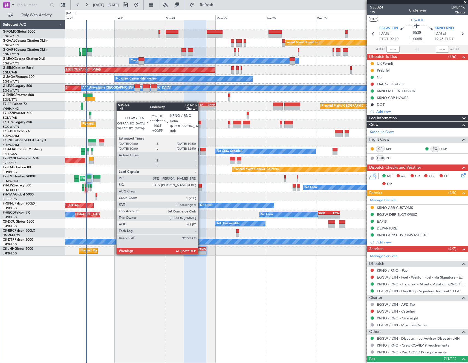
click at [201, 254] on div "-" at bounding box center [200, 252] width 11 height 3
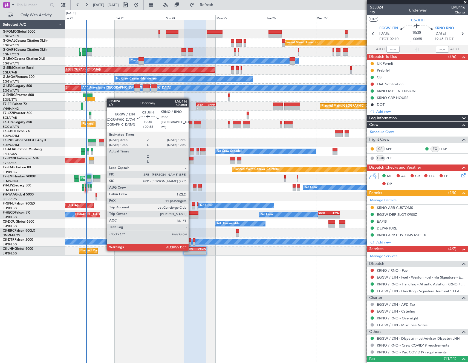
click at [191, 250] on div "EGGW" at bounding box center [189, 248] width 11 height 3
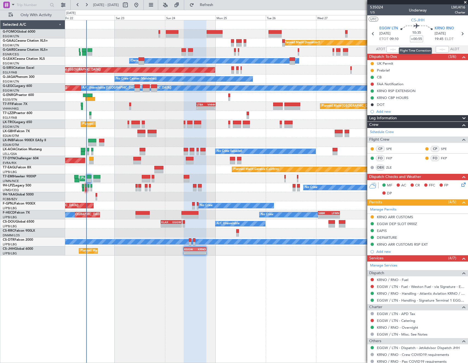
click at [419, 39] on input "+00:55" at bounding box center [416, 39] width 13 height 7
type input "+01:10"
click at [396, 19] on section "UTC CS-JHH" at bounding box center [417, 19] width 101 height 8
click at [399, 99] on div "KRNO CBP HOURS" at bounding box center [392, 97] width 31 height 5
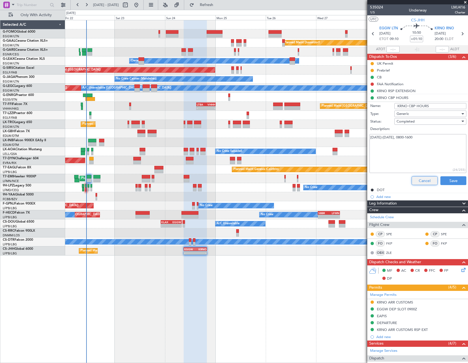
click at [423, 182] on button "Cancel" at bounding box center [425, 180] width 26 height 9
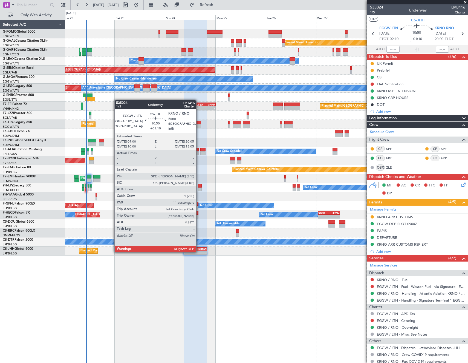
click at [199, 251] on div "-" at bounding box center [200, 252] width 11 height 3
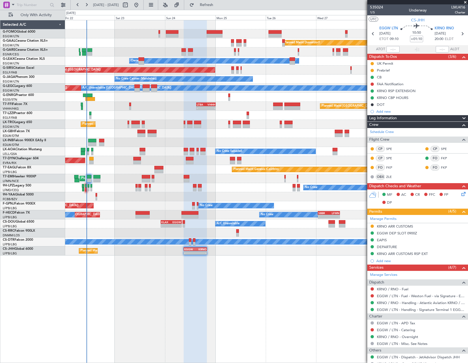
click at [401, 19] on section "UTC CS-JHH" at bounding box center [417, 19] width 101 height 8
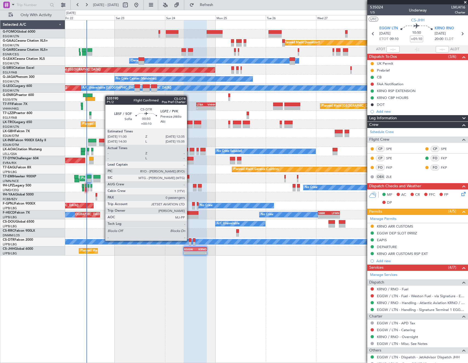
click at [189, 240] on div at bounding box center [190, 240] width 2 height 4
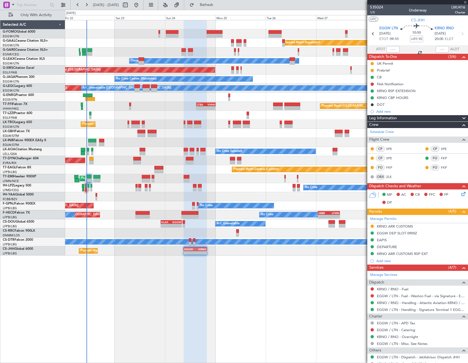
type input "+00:10"
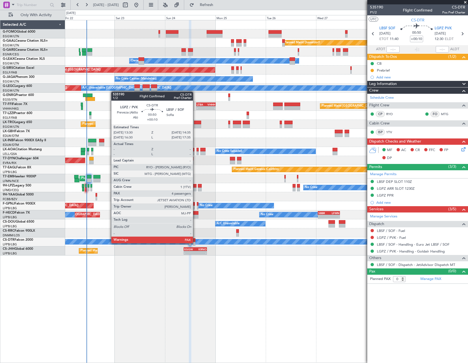
click at [195, 242] on div at bounding box center [194, 243] width 2 height 4
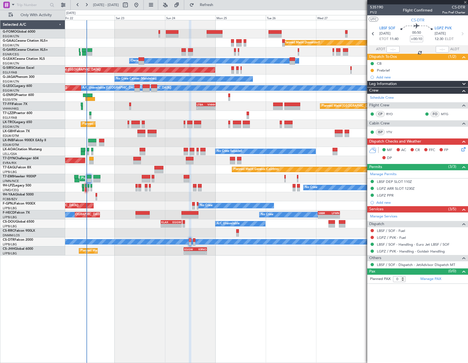
type input "4"
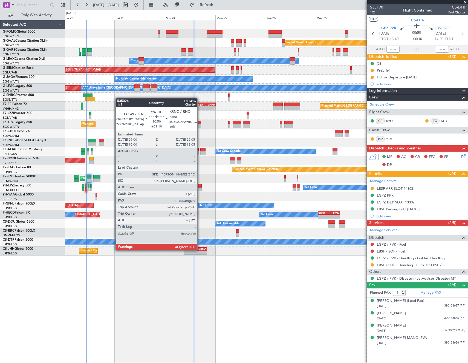
click at [200, 249] on div "KRNO" at bounding box center [200, 248] width 11 height 3
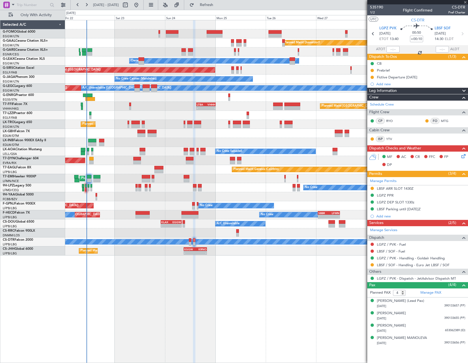
type input "+01:10"
type input "11"
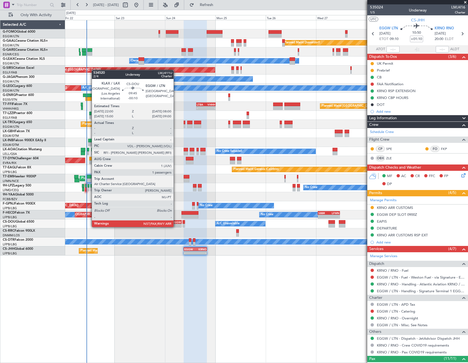
click at [176, 221] on div "EGGW" at bounding box center [176, 221] width 10 height 3
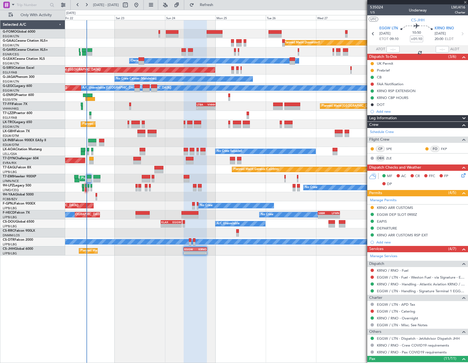
type input "-00:10"
type input "3"
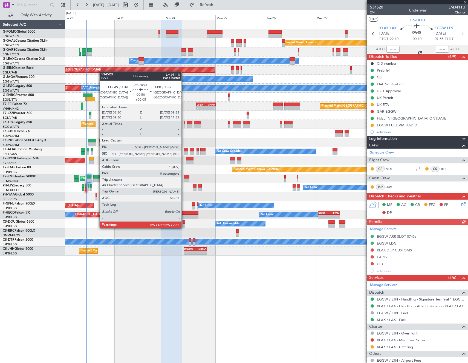
click at [184, 222] on div at bounding box center [184, 222] width 2 height 4
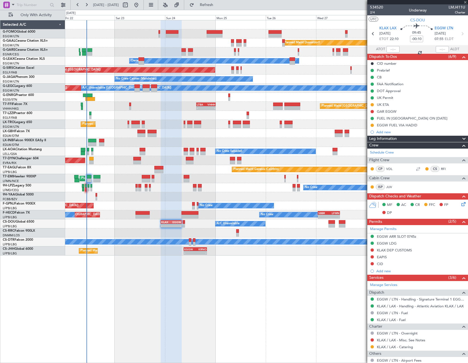
type input "+00:05"
type input "0"
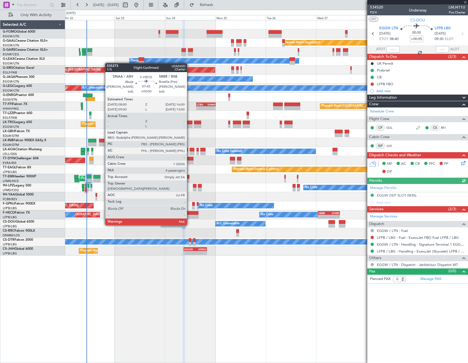
click at [189, 214] on div at bounding box center [190, 216] width 17 height 4
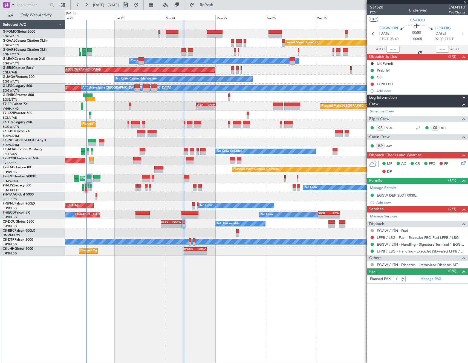
type input "5"
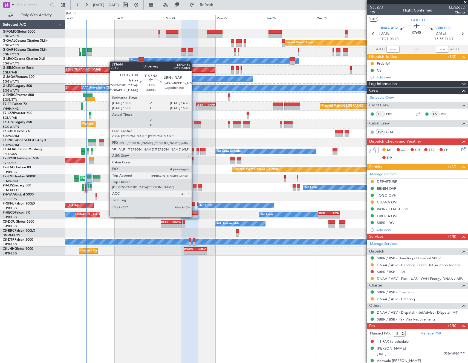
click at [194, 206] on div at bounding box center [193, 207] width 3 height 4
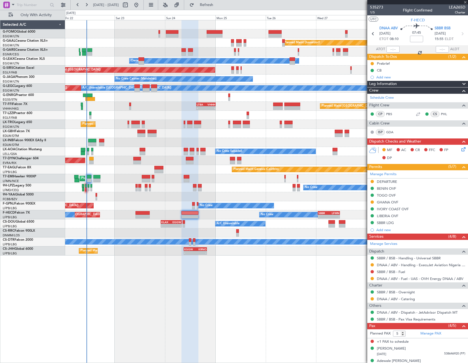
type input "-00:05"
type input "4"
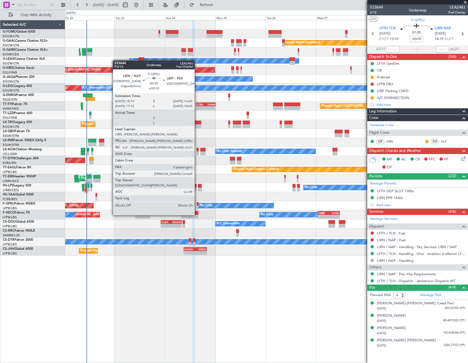
click at [197, 205] on div at bounding box center [198, 204] width 2 height 4
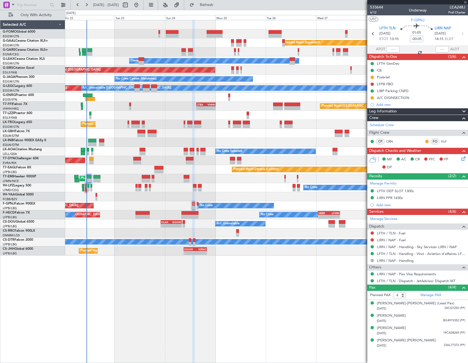
type input "+00:10"
type input "0"
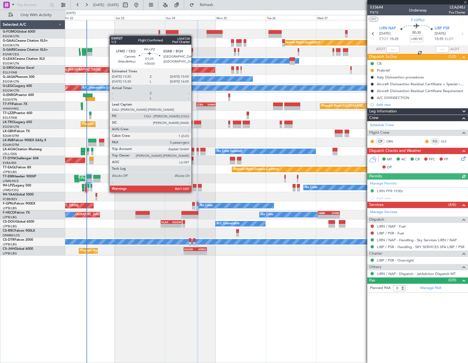
click at [194, 186] on div at bounding box center [195, 186] width 4 height 4
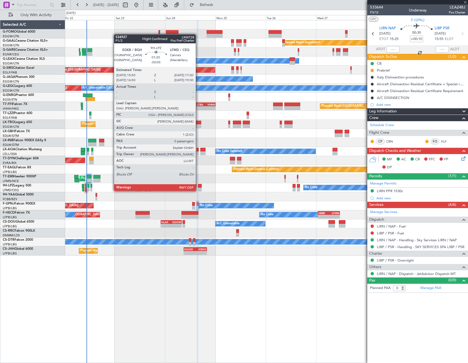
type input "5"
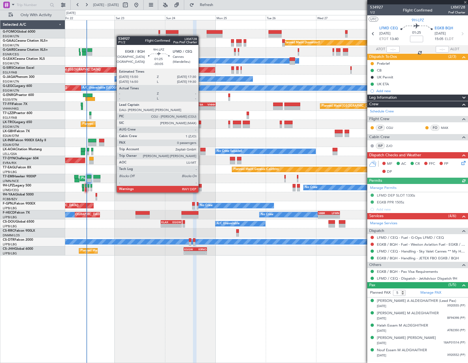
click at [201, 187] on div at bounding box center [200, 186] width 4 height 4
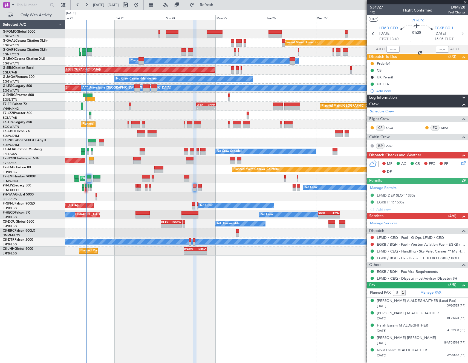
type input "-00:05"
type input "0"
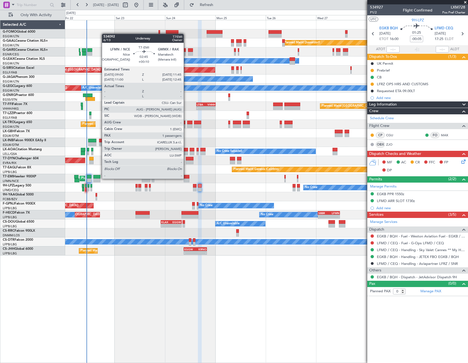
click at [186, 178] on div at bounding box center [187, 177] width 6 height 4
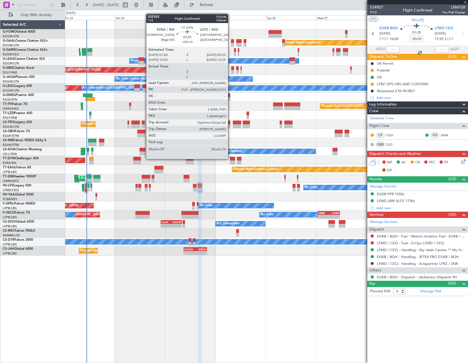
type input "+00:10"
type input "1"
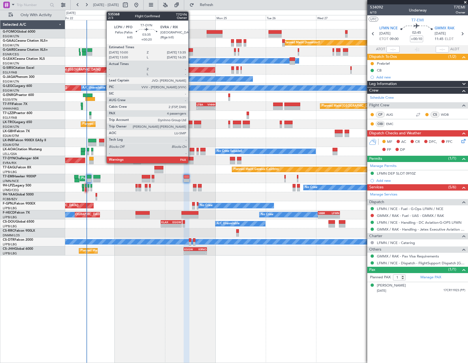
click at [191, 163] on div at bounding box center [190, 162] width 8 height 4
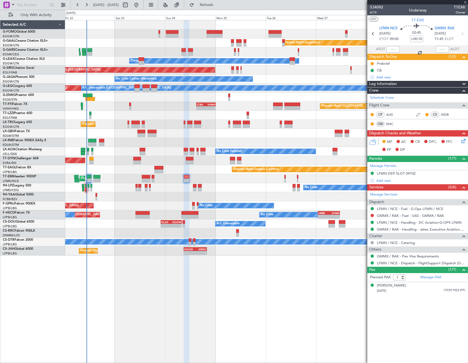
type input "+00:20"
type input "4"
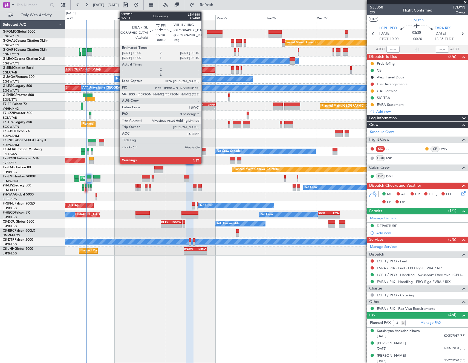
click at [205, 107] on div "-" at bounding box center [201, 107] width 9 height 3
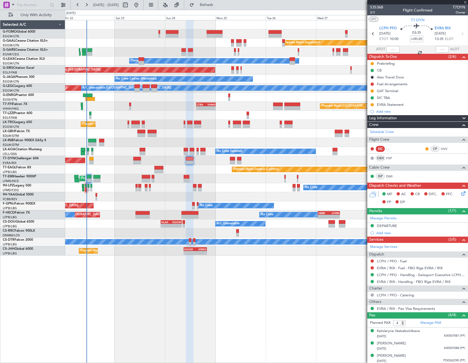
type input "-00:30"
type input "3"
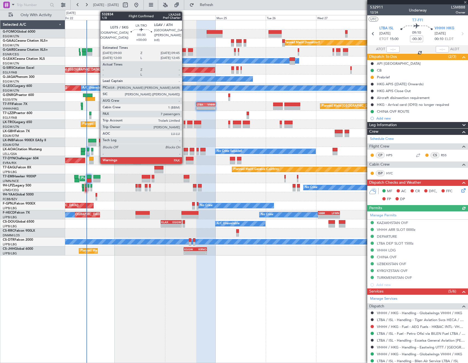
click at [185, 123] on div at bounding box center [185, 122] width 2 height 4
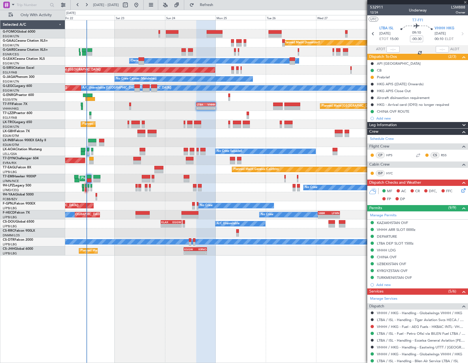
type input "7"
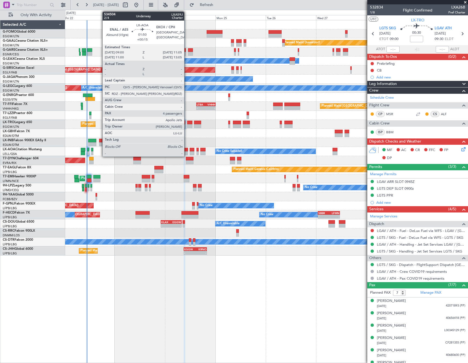
click at [187, 148] on div at bounding box center [186, 150] width 4 height 4
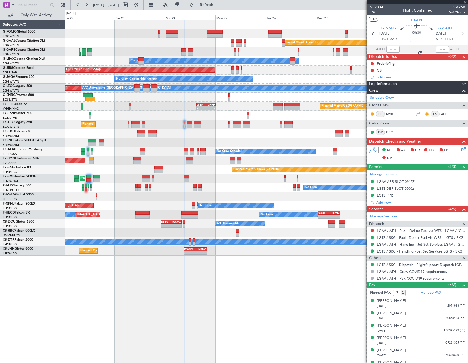
type input "+00:15"
type input "4"
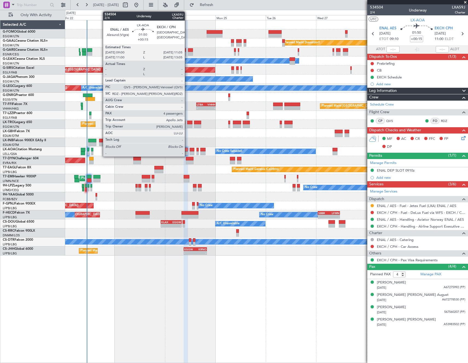
click at [186, 151] on div at bounding box center [186, 153] width 4 height 4
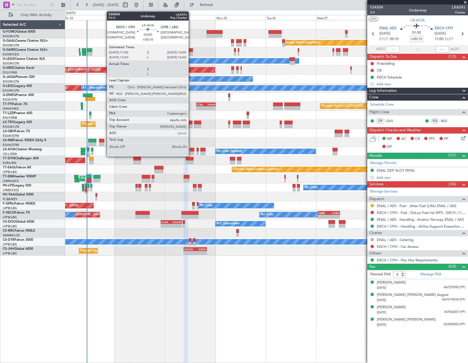
click at [191, 150] on div at bounding box center [192, 150] width 5 height 4
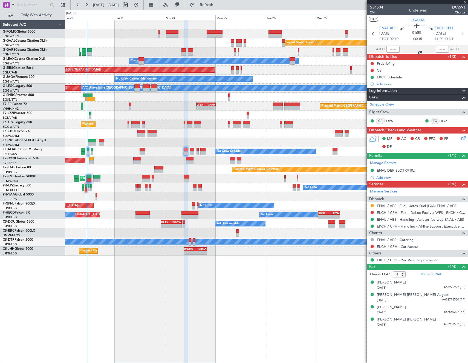
type input "+00:10"
type input "0"
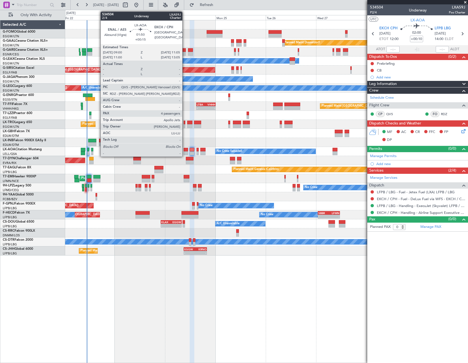
click at [185, 150] on div at bounding box center [186, 150] width 4 height 4
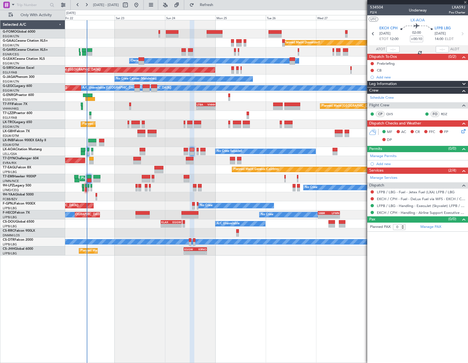
type input "+00:15"
type input "4"
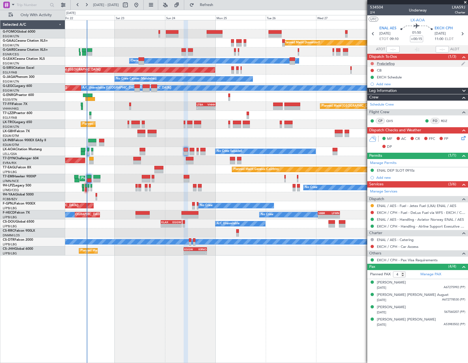
click at [371, 63] on button at bounding box center [372, 63] width 3 height 3
click at [372, 80] on span "In Progress" at bounding box center [375, 79] width 19 height 5
click at [372, 71] on button at bounding box center [372, 70] width 3 height 3
click at [366, 96] on span "Completed" at bounding box center [375, 94] width 18 height 5
click at [415, 39] on input "+00:15" at bounding box center [416, 39] width 13 height 7
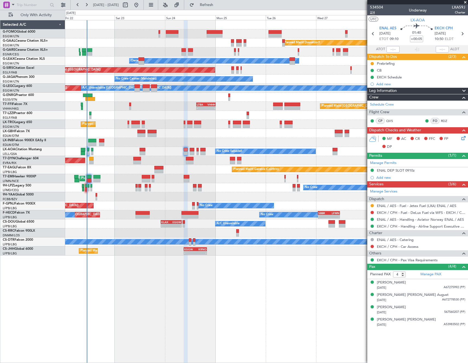
click at [374, 13] on span "2/4" at bounding box center [376, 12] width 13 height 5
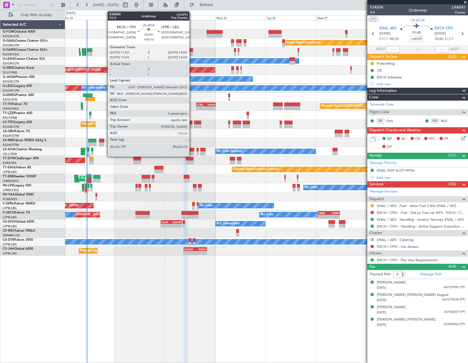
click at [192, 149] on div at bounding box center [192, 150] width 5 height 4
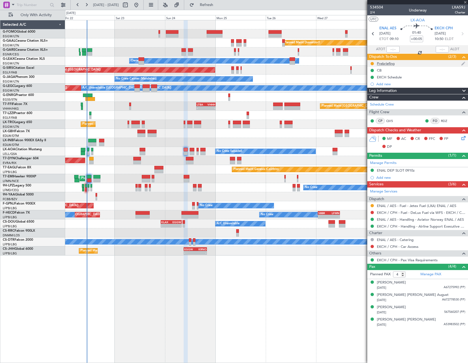
type input "+00:10"
type input "0"
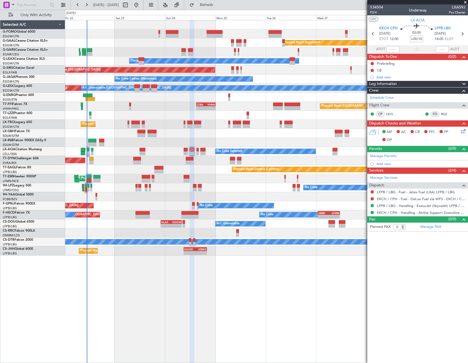
drag, startPoint x: 419, startPoint y: 41, endPoint x: 447, endPoint y: 47, distance: 28.4
click at [419, 41] on input "+00:10" at bounding box center [416, 39] width 13 height 7
click at [373, 13] on span "P2/4" at bounding box center [376, 12] width 13 height 5
click at [373, 63] on button at bounding box center [372, 63] width 3 height 3
click at [370, 80] on span "In Progress" at bounding box center [375, 79] width 19 height 5
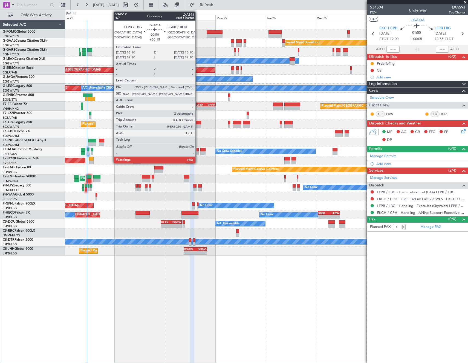
click at [198, 153] on div at bounding box center [198, 153] width 2 height 4
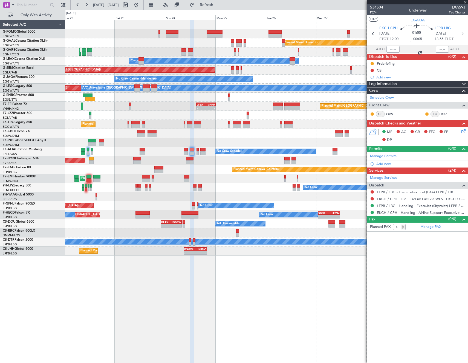
type input "+00:15"
type input "2"
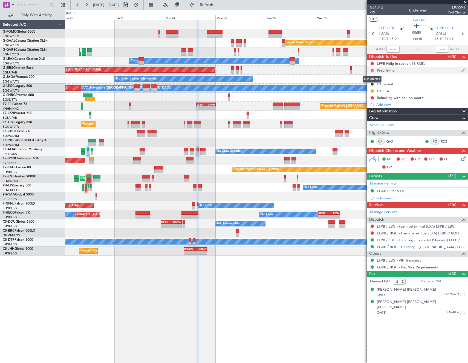
click at [372, 69] on button at bounding box center [372, 70] width 3 height 3
click at [372, 87] on span "In Progress" at bounding box center [375, 86] width 19 height 5
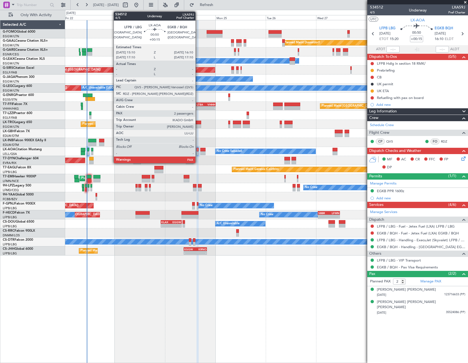
click at [198, 154] on div at bounding box center [198, 153] width 2 height 4
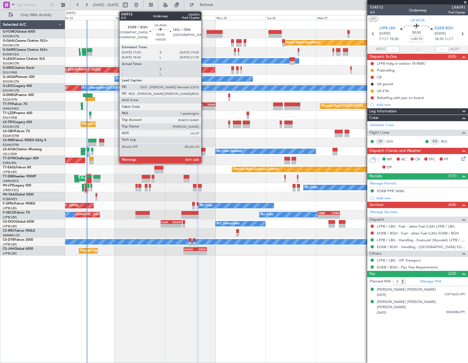
click at [204, 152] on div at bounding box center [202, 153] width 5 height 4
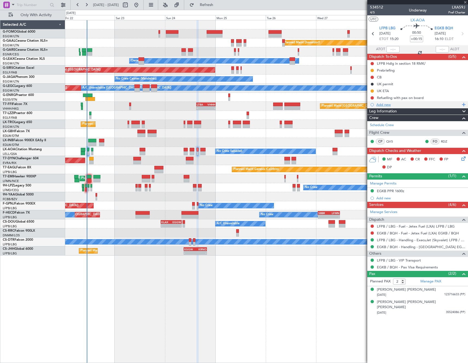
type input "+00:05"
type input "1"
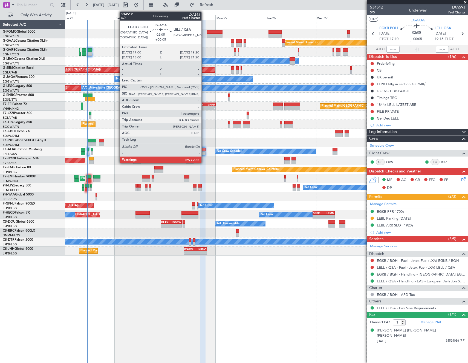
click at [204, 151] on div at bounding box center [202, 150] width 5 height 4
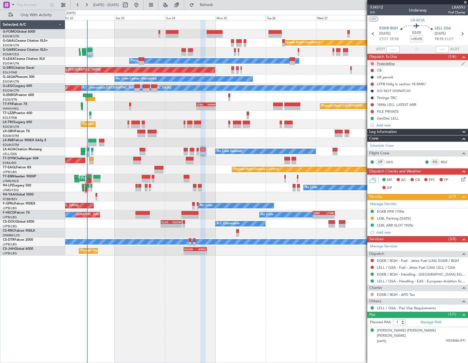
click at [372, 64] on button at bounding box center [372, 63] width 3 height 3
click at [372, 77] on span "In Progress" at bounding box center [375, 79] width 19 height 5
click at [372, 69] on button at bounding box center [372, 70] width 3 height 3
drag, startPoint x: 369, startPoint y: 93, endPoint x: 348, endPoint y: 100, distance: 21.6
click at [369, 93] on span "Completed" at bounding box center [375, 94] width 18 height 5
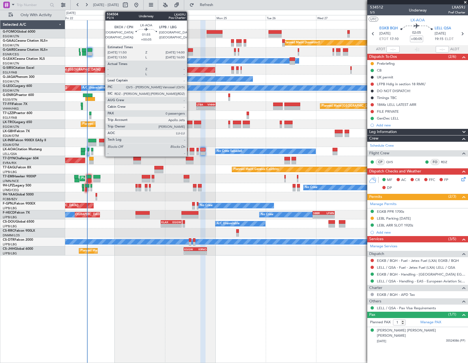
click at [190, 149] on div at bounding box center [192, 150] width 5 height 4
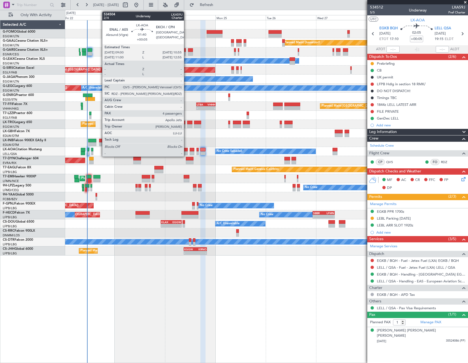
click at [186, 150] on div at bounding box center [186, 150] width 4 height 4
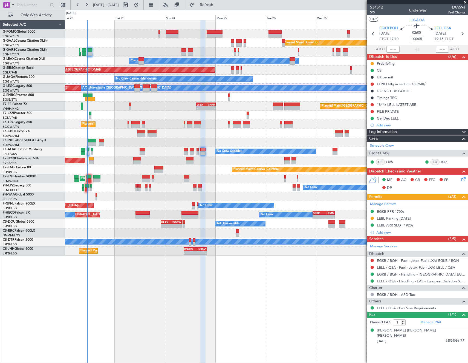
click at [372, 38] on section "EGKB BQH 24/08/2025 ETOT 17:10 02:05 +00:05 LELL QSA 24/08/2025 19:15 ELDT" at bounding box center [417, 35] width 101 height 22
click at [372, 33] on icon at bounding box center [373, 33] width 7 height 7
type input "+00:15"
type input "2"
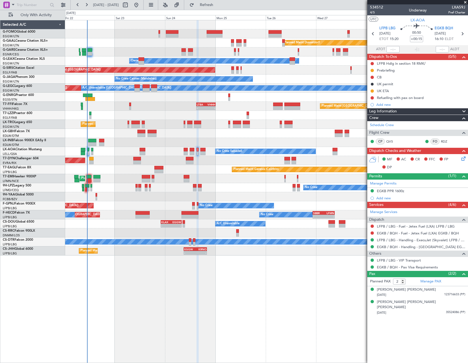
click at [373, 76] on div "In Progress" at bounding box center [373, 76] width 0 height 0
click at [373, 76] on button at bounding box center [372, 77] width 3 height 3
click at [367, 100] on span "Completed" at bounding box center [375, 101] width 18 height 5
click at [373, 34] on icon at bounding box center [373, 33] width 7 height 7
type input "+00:05"
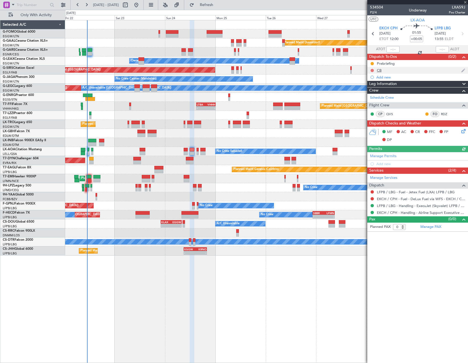
click at [373, 69] on button at bounding box center [372, 70] width 3 height 3
click at [368, 94] on span "Completed" at bounding box center [375, 94] width 18 height 5
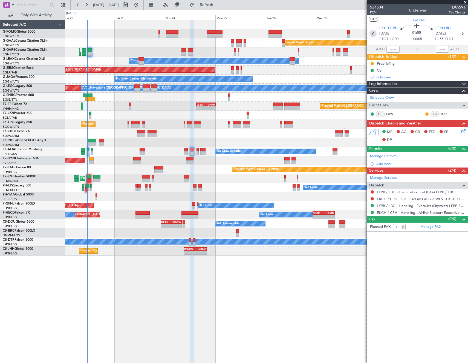
click at [374, 34] on icon at bounding box center [373, 33] width 7 height 7
type input "4"
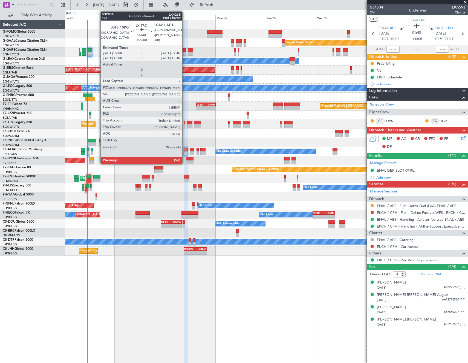
click at [185, 124] on div at bounding box center [185, 126] width 2 height 4
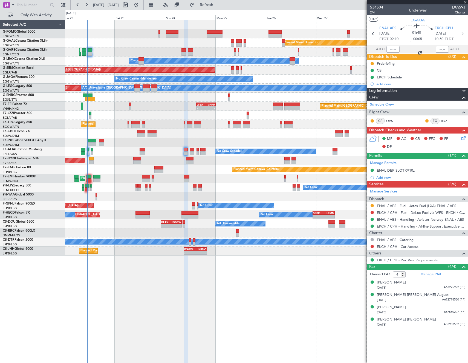
type input "7"
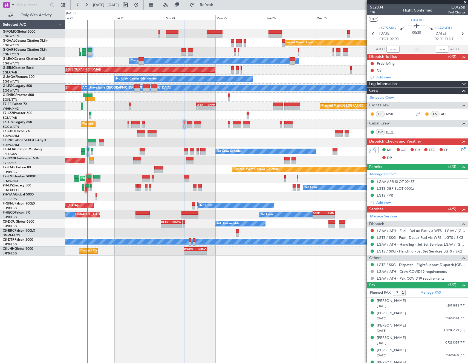
click at [391, 132] on link "BBM" at bounding box center [392, 132] width 12 height 5
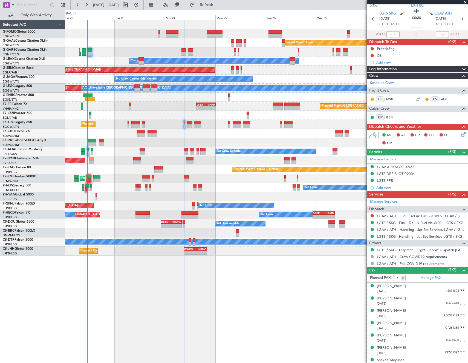
scroll to position [21, 0]
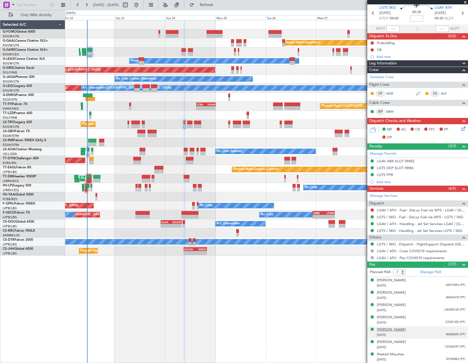
click at [401, 328] on div "[PERSON_NAME]" at bounding box center [391, 329] width 29 height 5
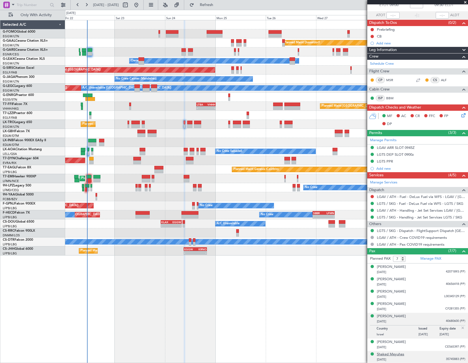
click at [398, 355] on div "Shaked Meyuhas" at bounding box center [390, 353] width 27 height 5
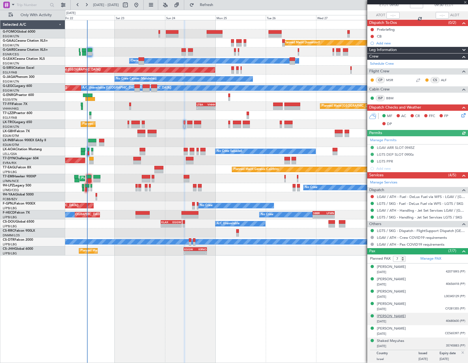
click at [397, 316] on div "[PERSON_NAME]" at bounding box center [391, 315] width 29 height 5
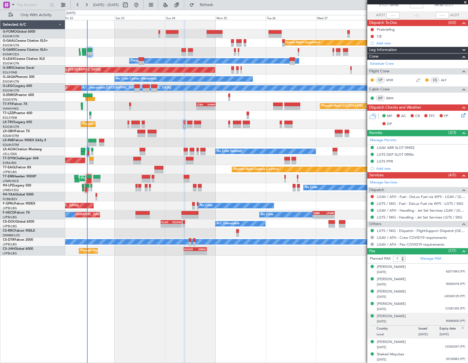
click at [318, 309] on div "Planned Maint Dusseldorf Unplanned Maint Chester Owner Unplanned Maint Oxford (…" at bounding box center [266, 191] width 403 height 343
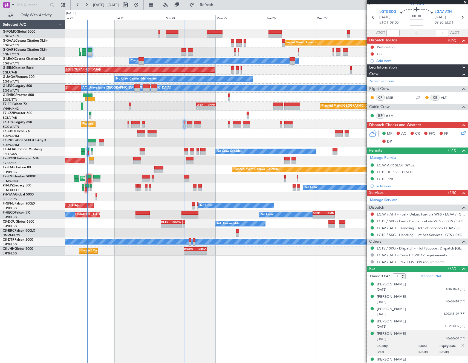
scroll to position [0, 0]
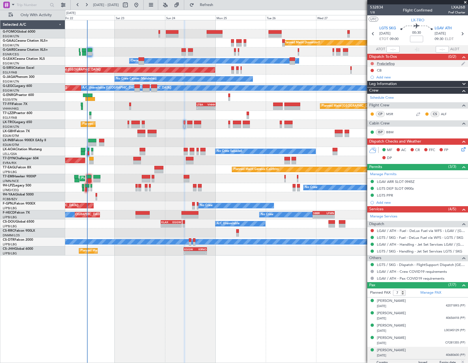
click at [373, 63] on button at bounding box center [372, 63] width 3 height 3
click at [372, 79] on span "In Progress" at bounding box center [375, 79] width 19 height 5
click at [415, 39] on input at bounding box center [416, 39] width 13 height 7
type input "+00:15"
click at [373, 14] on span "1/8" at bounding box center [376, 12] width 13 height 5
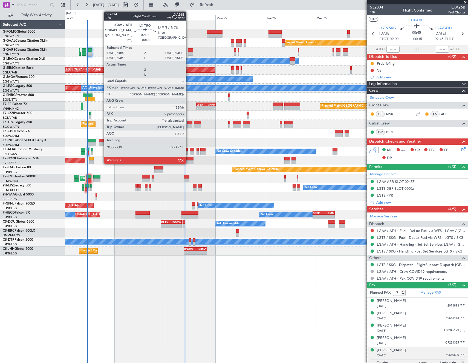
click at [188, 124] on div at bounding box center [189, 122] width 5 height 4
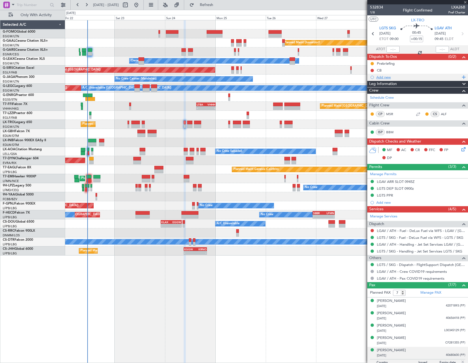
type input "9"
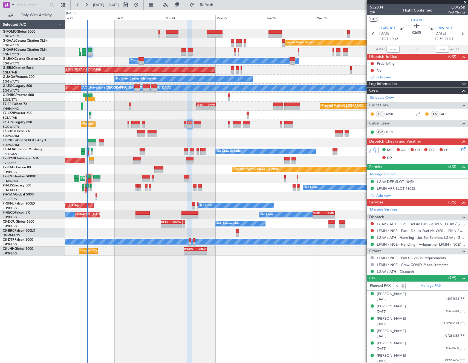
drag, startPoint x: 372, startPoint y: 64, endPoint x: 372, endPoint y: 73, distance: 9.3
click at [372, 64] on button at bounding box center [372, 63] width 3 height 3
click at [369, 80] on span "In Progress" at bounding box center [375, 79] width 19 height 5
click at [418, 39] on input at bounding box center [416, 39] width 13 height 7
type input "+00:15"
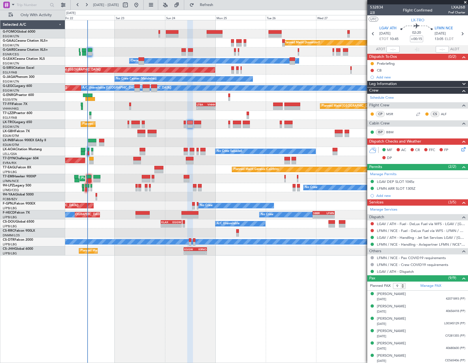
click at [373, 13] on span "2/8" at bounding box center [376, 12] width 13 height 5
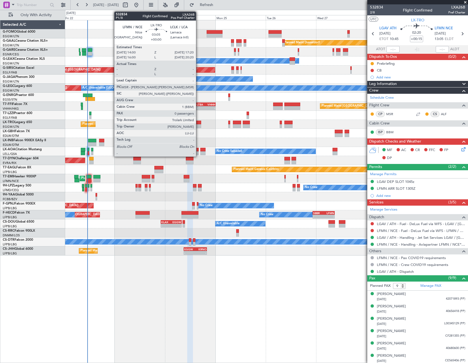
click at [198, 126] on div at bounding box center [197, 126] width 7 height 4
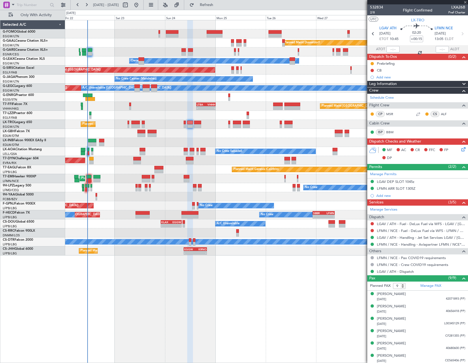
type input "0"
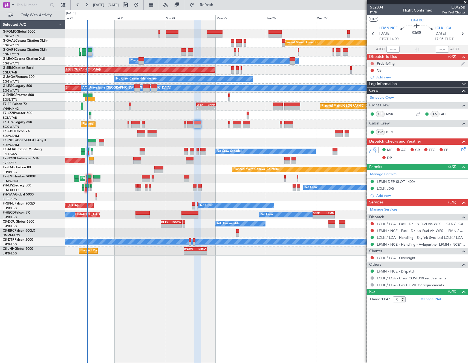
click at [372, 64] on button at bounding box center [372, 63] width 3 height 3
click at [373, 81] on span "In Progress" at bounding box center [375, 79] width 19 height 5
click at [372, 257] on button at bounding box center [372, 257] width 3 height 3
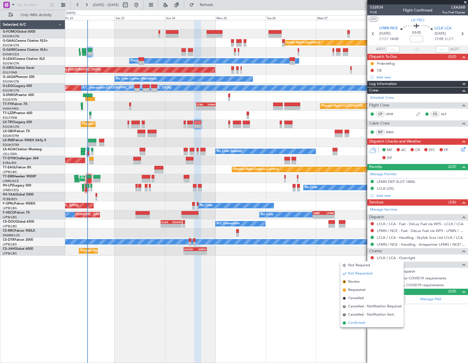
click at [363, 321] on span "Confirmed" at bounding box center [356, 322] width 17 height 5
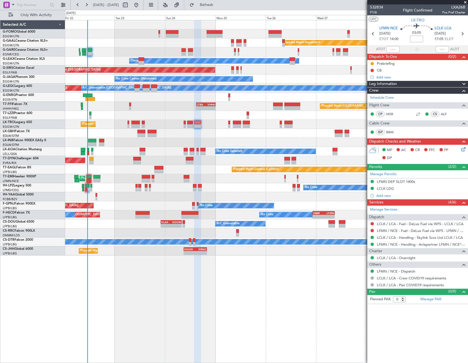
click at [416, 36] on input at bounding box center [416, 39] width 13 height 7
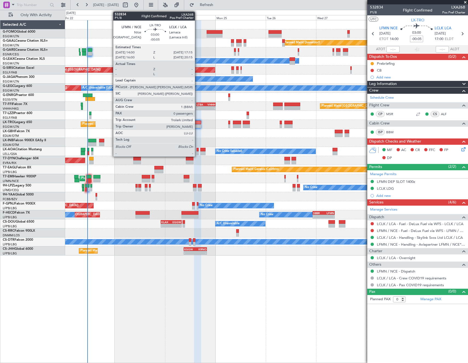
click at [197, 125] on div at bounding box center [197, 126] width 7 height 4
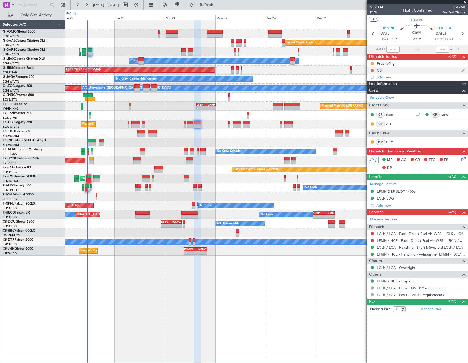
click at [371, 70] on button at bounding box center [372, 70] width 3 height 3
click at [368, 95] on span "Completed" at bounding box center [375, 94] width 18 height 5
click at [372, 33] on icon at bounding box center [373, 33] width 7 height 7
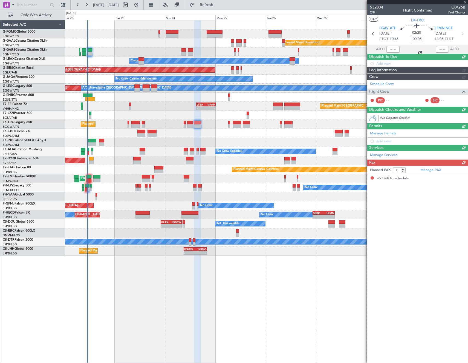
type input "+00:15"
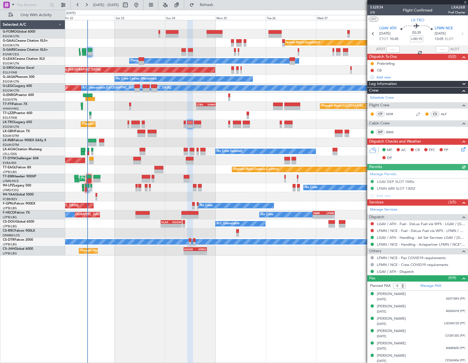
drag, startPoint x: 373, startPoint y: 70, endPoint x: 376, endPoint y: 78, distance: 8.8
click at [372, 70] on button at bounding box center [372, 70] width 3 height 3
click at [373, 96] on span "Completed" at bounding box center [375, 94] width 18 height 5
click at [372, 34] on icon at bounding box center [373, 33] width 7 height 7
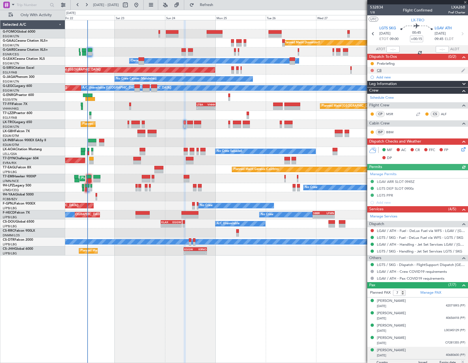
click at [372, 69] on button at bounding box center [372, 70] width 3 height 3
click at [372, 94] on span "Completed" at bounding box center [375, 94] width 18 height 5
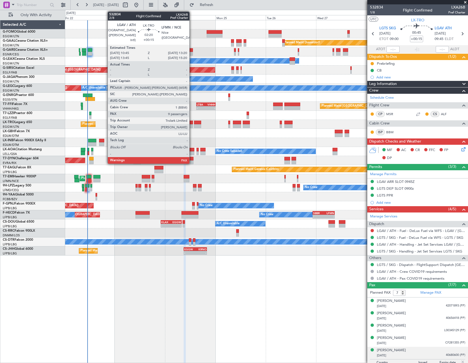
click at [192, 126] on div at bounding box center [189, 126] width 5 height 4
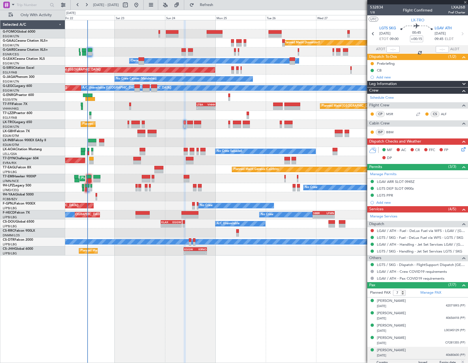
type input "9"
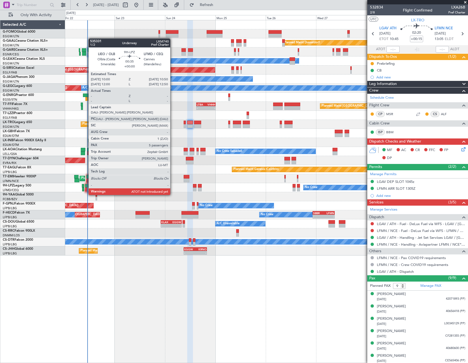
click at [86, 189] on div at bounding box center [86, 189] width 2 height 4
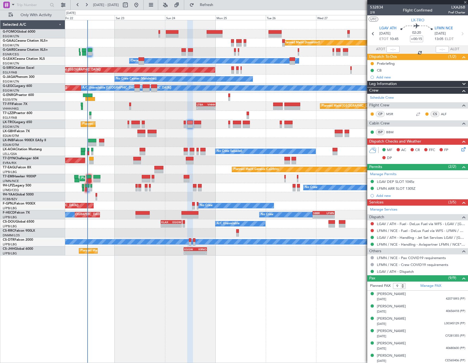
type input "5"
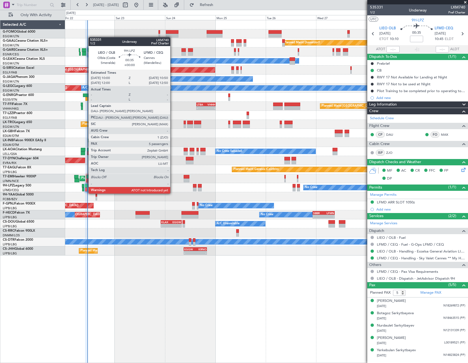
click at [86, 188] on div at bounding box center [86, 189] width 2 height 4
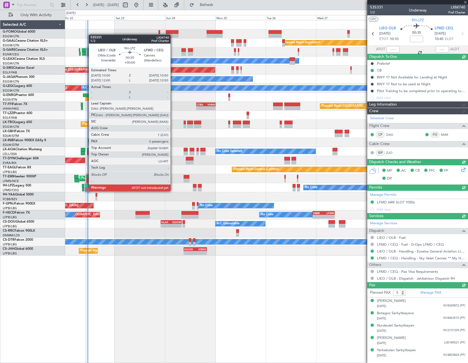
click at [86, 185] on div at bounding box center [86, 186] width 2 height 4
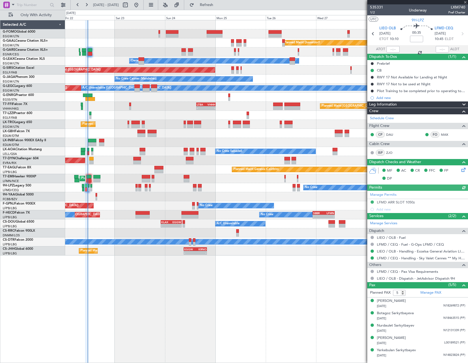
click at [391, 48] on div at bounding box center [393, 49] width 13 height 7
click at [394, 50] on input "text" at bounding box center [393, 49] width 13 height 7
click at [390, 19] on section "UTC 9H-LPZ" at bounding box center [417, 19] width 101 height 8
type input "10:20"
drag, startPoint x: 438, startPoint y: 50, endPoint x: 450, endPoint y: 49, distance: 11.5
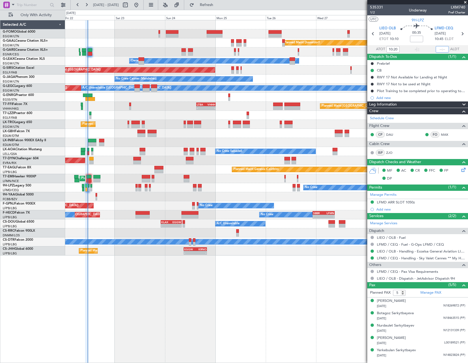
click at [438, 50] on input "text" at bounding box center [442, 49] width 13 height 7
click at [396, 21] on section "UTC 9H-LPZ" at bounding box center [417, 19] width 101 height 8
type input "11:02"
click at [218, 5] on span "Refresh" at bounding box center [206, 5] width 23 height 4
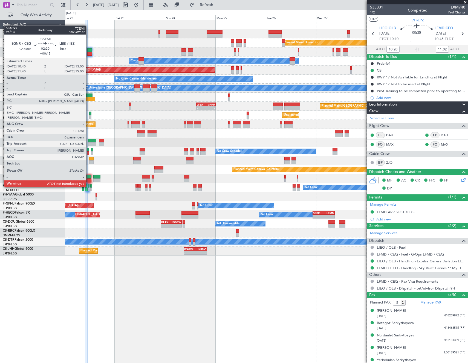
click at [88, 176] on div at bounding box center [89, 177] width 5 height 4
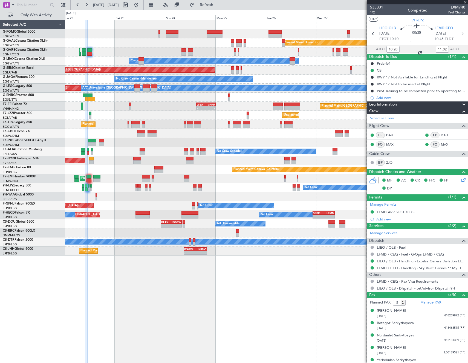
type input "+00:15"
type input "0"
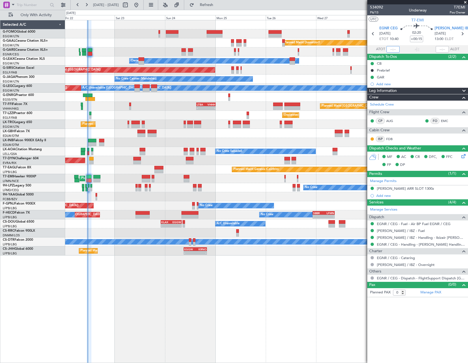
click at [394, 48] on input "text" at bounding box center [393, 49] width 13 height 7
click at [397, 356] on article "534092 P6/13 Underway T7EMI Pos Owner UTC T7-EMI EGNR CEG 22/08/2025 ETOT 10:40…" at bounding box center [417, 183] width 101 height 358
type input "10:40"
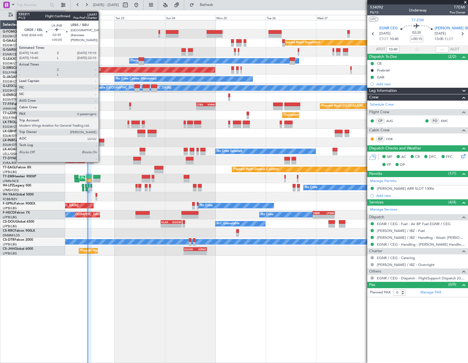
click at [101, 142] on div at bounding box center [101, 144] width 5 height 4
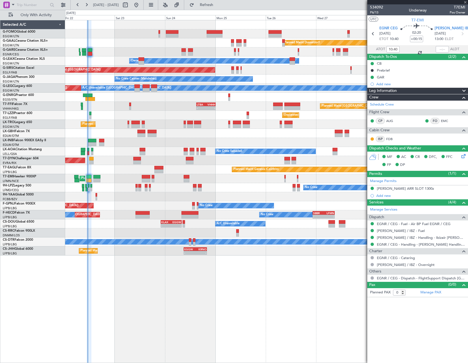
type input "+00:05"
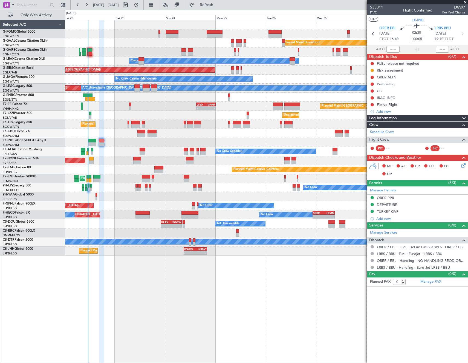
click at [95, 195] on div at bounding box center [266, 196] width 403 height 9
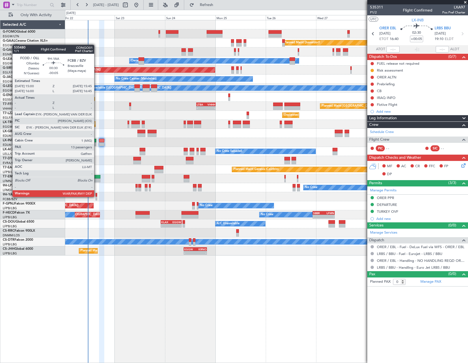
click at [97, 196] on div at bounding box center [97, 195] width 2 height 4
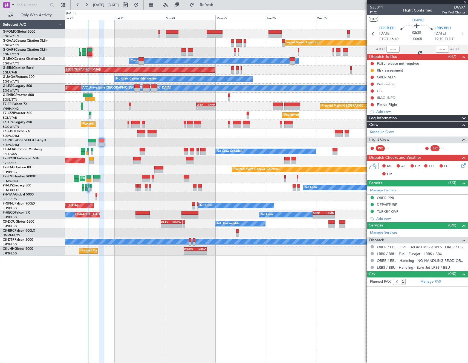
type input "-00:05"
type input "13"
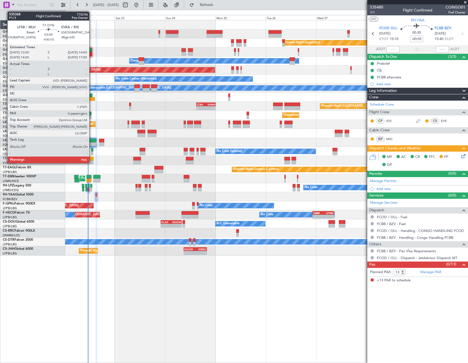
click at [92, 157] on div at bounding box center [91, 159] width 4 height 4
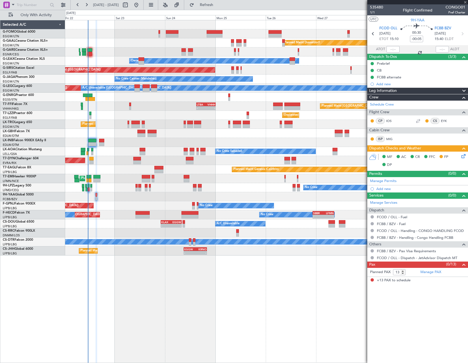
type input "+00:10"
type input "0"
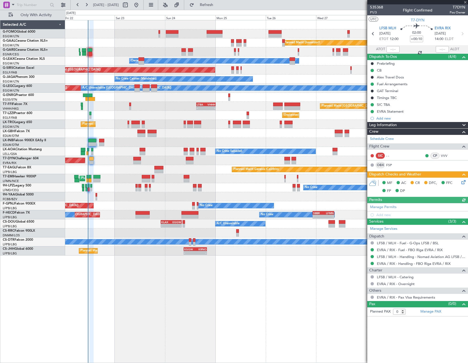
click at [463, 183] on icon at bounding box center [463, 181] width 4 height 4
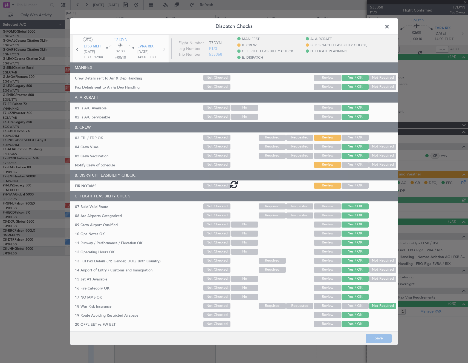
click at [354, 137] on div at bounding box center [234, 184] width 328 height 298
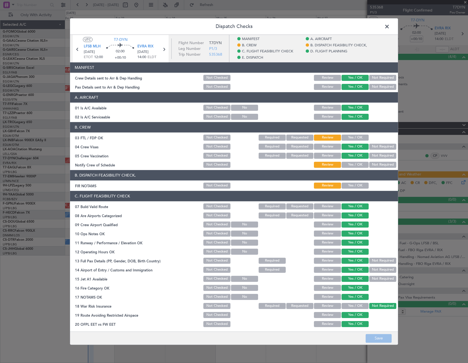
click at [363, 137] on button "Yes / OK" at bounding box center [355, 137] width 27 height 6
drag, startPoint x: 355, startPoint y: 162, endPoint x: 353, endPoint y: 186, distance: 24.1
click at [355, 163] on button "Yes / OK" at bounding box center [355, 165] width 27 height 6
click at [353, 187] on button "Yes / OK" at bounding box center [355, 185] width 27 height 6
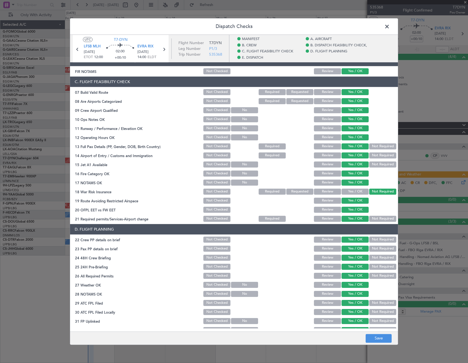
scroll to position [137, 0]
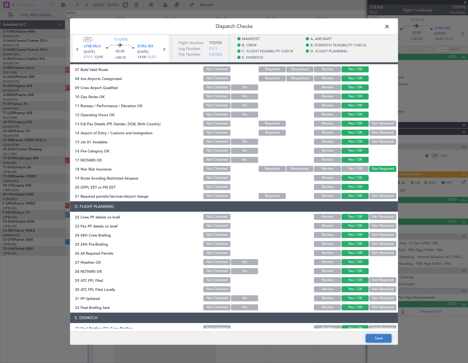
click at [376, 339] on button "Save" at bounding box center [379, 337] width 26 height 9
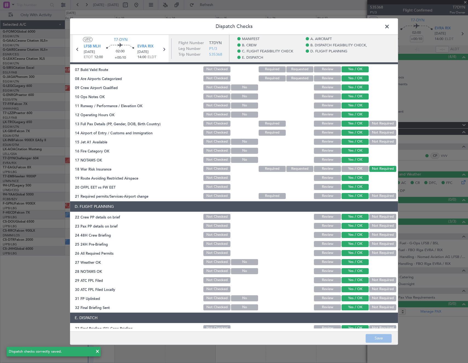
click at [390, 25] on span at bounding box center [390, 27] width 0 height 11
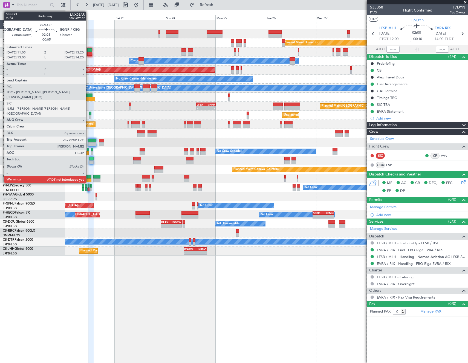
click at [88, 52] on div at bounding box center [89, 54] width 5 height 4
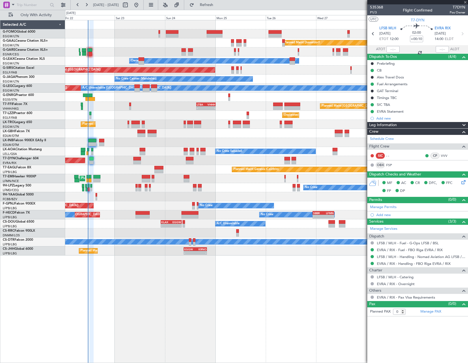
type input "-00:05"
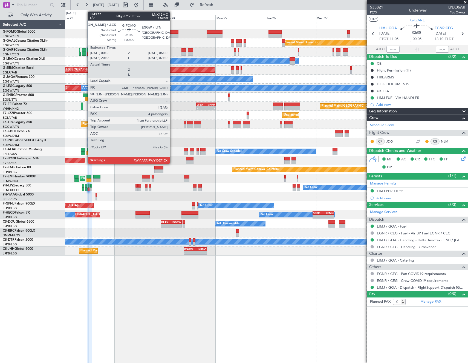
click at [172, 33] on div at bounding box center [172, 32] width 13 height 4
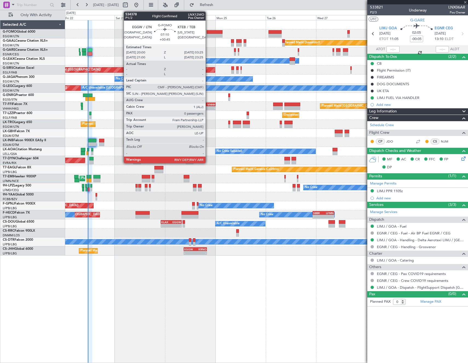
type input "4"
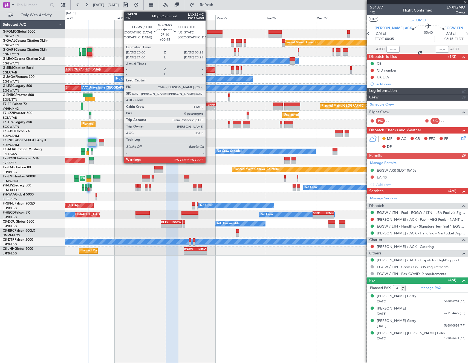
click at [208, 36] on div at bounding box center [215, 36] width 16 height 4
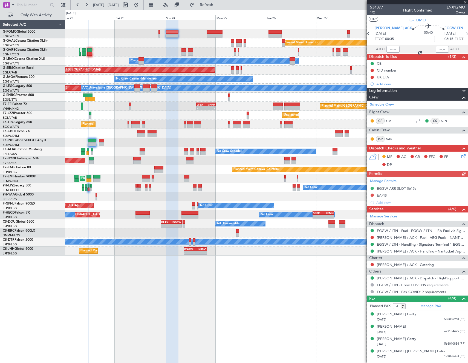
type input "+00:45"
type input "0"
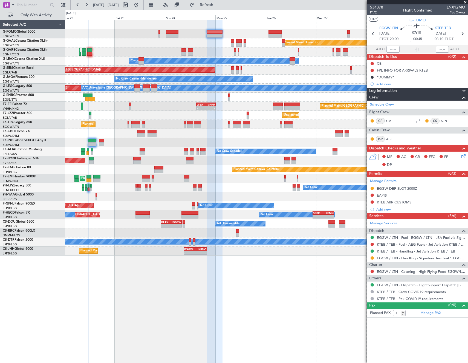
click at [376, 12] on span "P1/2" at bounding box center [376, 12] width 13 height 5
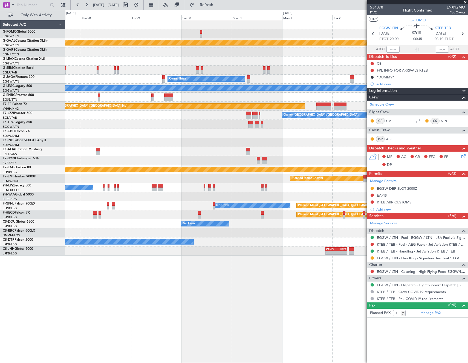
click at [0, 300] on html "22 Aug 2025 - 30 Aug 2025 Refresh Quick Links Only With Activity Planned Maint …" at bounding box center [234, 181] width 468 height 363
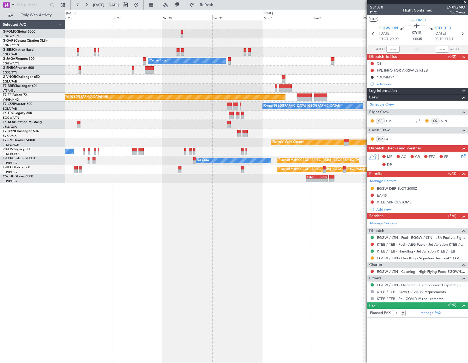
click at [385, 290] on fb-app "28 Aug 2025 - 05 Sep 2025 Refresh Quick Links Only With Activity Owner Ibiza Pl…" at bounding box center [234, 183] width 468 height 358
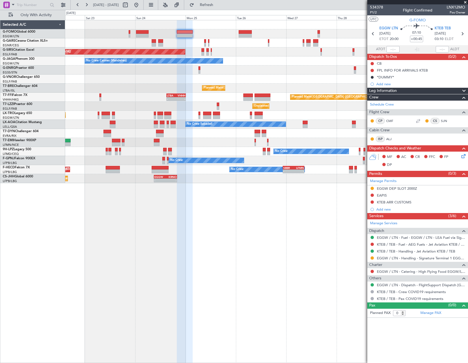
click at [400, 227] on fb-app "28 Aug 2025 - 05 Sep 2025 Refresh Quick Links Only With Activity Unplanned Main…" at bounding box center [234, 183] width 468 height 358
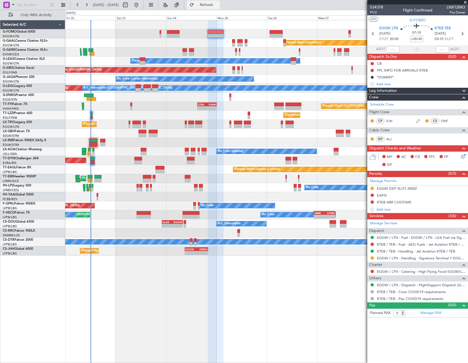
click at [218, 5] on span "Refresh" at bounding box center [206, 5] width 23 height 4
click at [218, 3] on span "Refresh" at bounding box center [206, 5] width 23 height 4
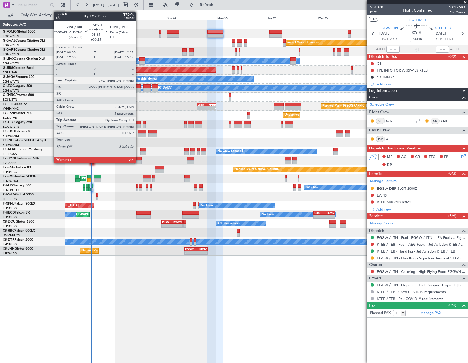
click at [138, 160] on div at bounding box center [138, 159] width 8 height 4
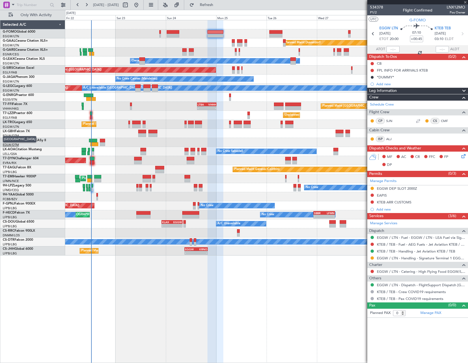
type input "+00:25"
type input "5"
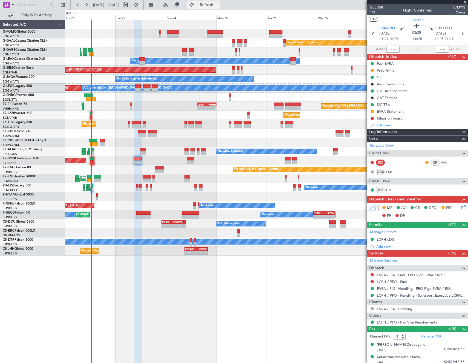
click at [218, 7] on span "Refresh" at bounding box center [206, 5] width 23 height 4
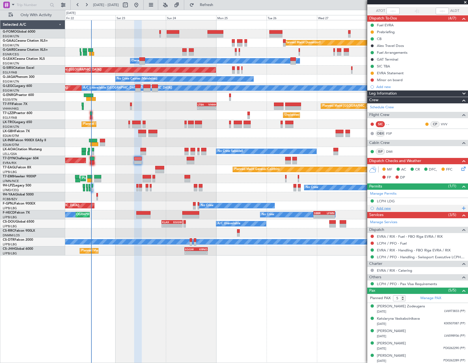
scroll to position [40, 0]
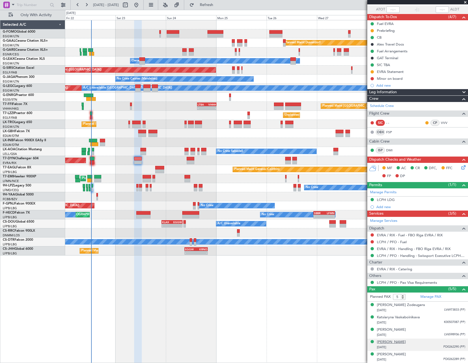
click at [396, 342] on div "[PERSON_NAME]" at bounding box center [391, 341] width 29 height 5
click at [408, 317] on div "Katsiaryna Vaskaboinikava" at bounding box center [398, 316] width 43 height 5
click at [397, 342] on div "[PERSON_NAME]" at bounding box center [391, 342] width 29 height 5
click at [399, 303] on div "[PERSON_NAME] Zodeugans" at bounding box center [401, 304] width 48 height 5
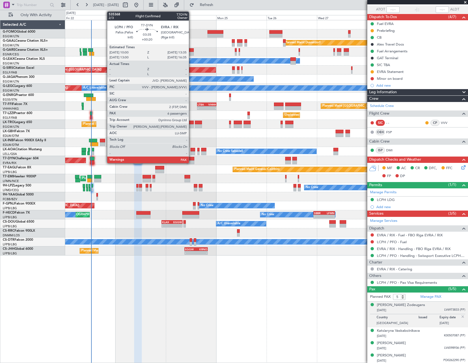
click at [191, 160] on div at bounding box center [191, 162] width 8 height 4
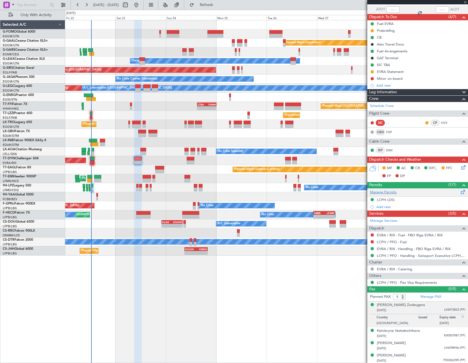
type input "+00:20"
type input "6"
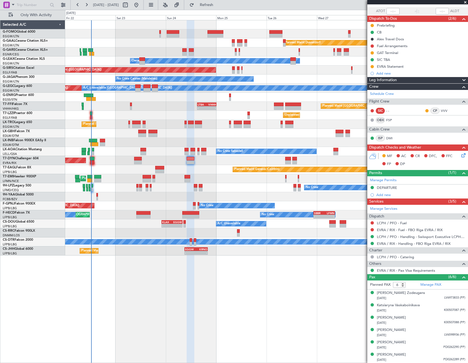
scroll to position [38, 0]
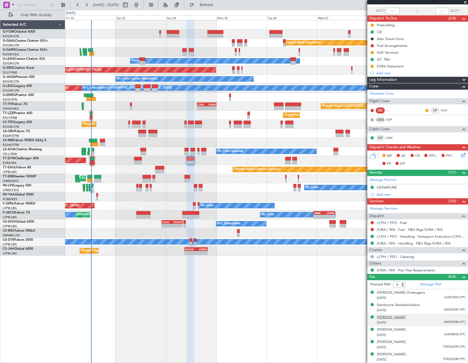
click at [402, 318] on div "[PERSON_NAME]" at bounding box center [391, 316] width 29 height 5
click at [214, 4] on span "Refresh" at bounding box center [206, 5] width 23 height 4
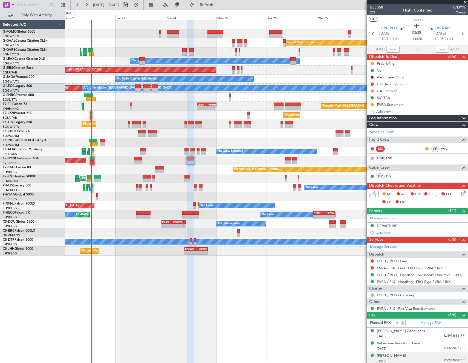
scroll to position [38, 0]
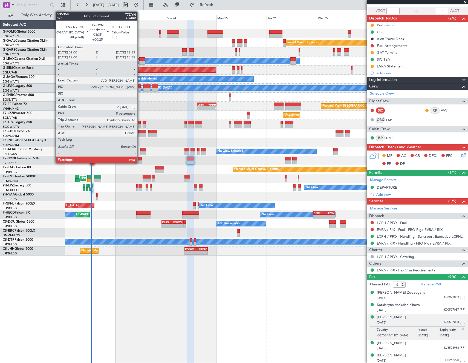
click at [140, 162] on div at bounding box center [138, 162] width 8 height 4
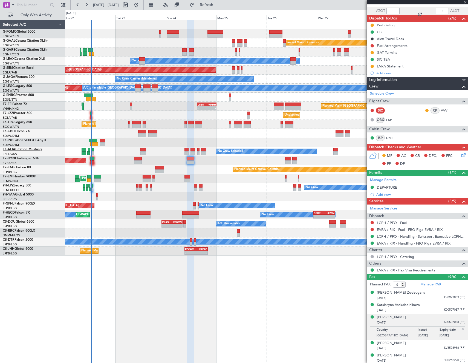
type input "+00:25"
type input "5"
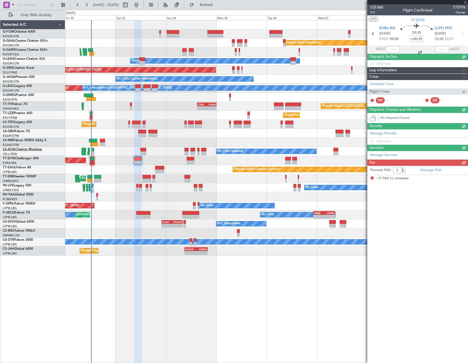
scroll to position [0, 0]
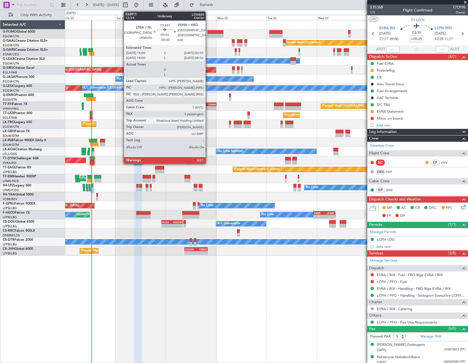
click at [208, 108] on div "-" at bounding box center [211, 107] width 9 height 3
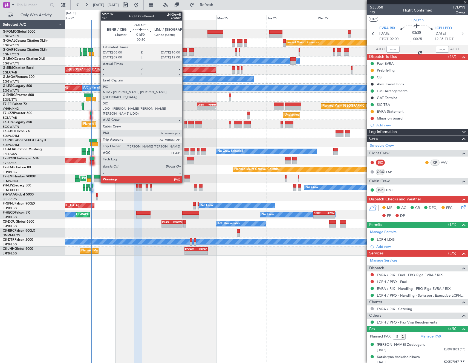
type input "-00:30"
type input "3"
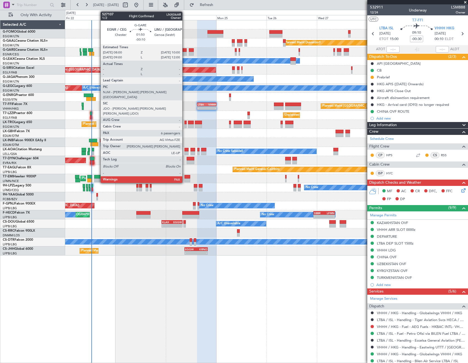
click at [185, 52] on div at bounding box center [184, 54] width 4 height 4
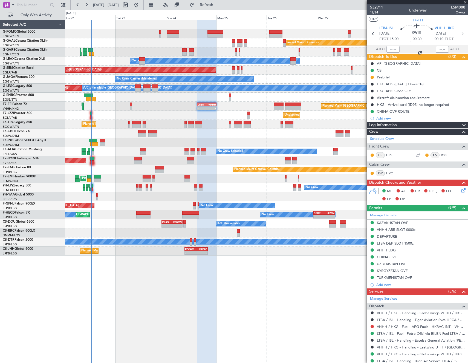
type input "-00:10"
type input "6"
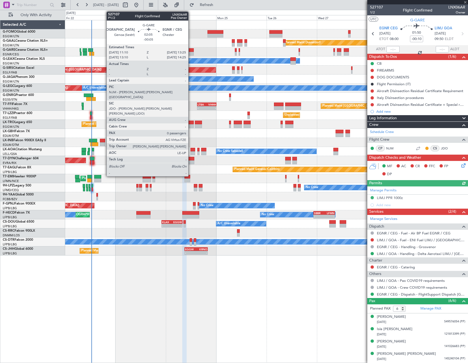
click at [191, 52] on div at bounding box center [191, 54] width 5 height 4
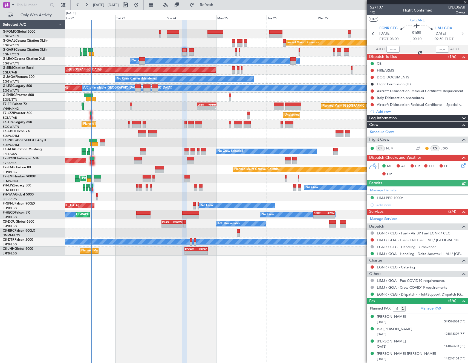
type input "-00:05"
type input "0"
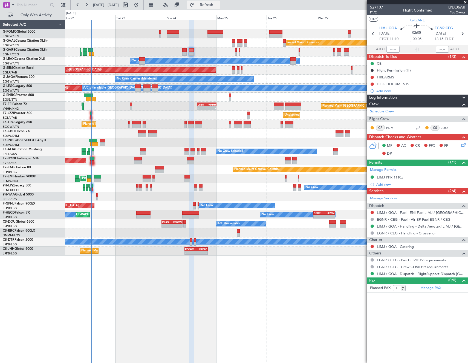
click at [218, 5] on span "Refresh" at bounding box center [206, 5] width 23 height 4
